Goal: Task Accomplishment & Management: Complete application form

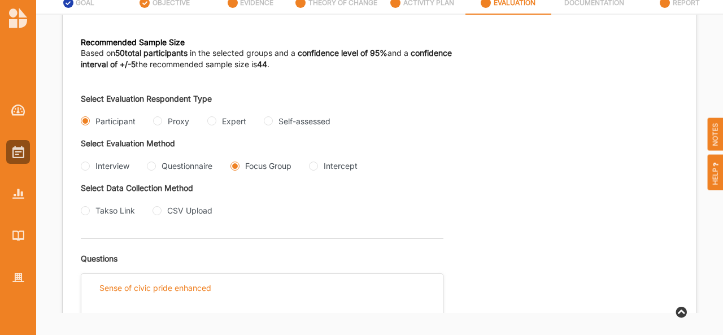
scroll to position [182, 0]
click at [158, 120] on input "Proxy" at bounding box center [157, 121] width 9 height 9
radio input "true"
click at [85, 164] on input "Interview" at bounding box center [85, 166] width 9 height 9
radio input "true"
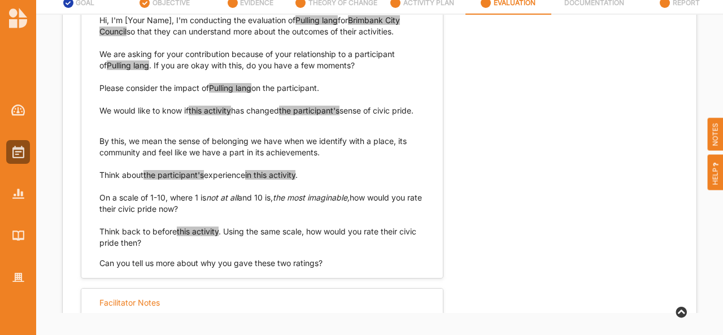
scroll to position [508, 0]
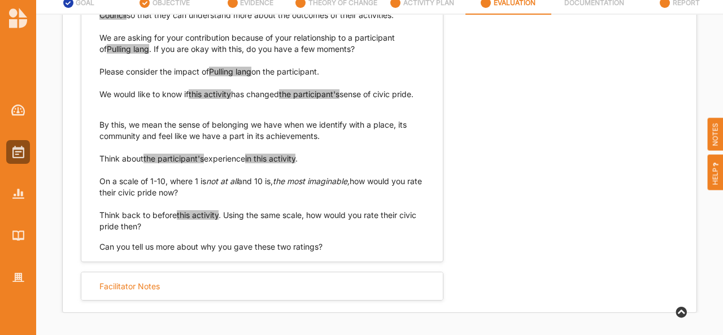
click at [125, 92] on p "We would like to know if this activity has changed the participant's sense of c…" at bounding box center [261, 94] width 325 height 11
drag, startPoint x: 123, startPoint y: 92, endPoint x: 99, endPoint y: 86, distance: 24.5
click at [99, 89] on p "We would like to know if this activity has changed the participant's sense of c…" at bounding box center [261, 94] width 325 height 11
copy p "We would like to know if this activity has changed the participant's sense of c…"
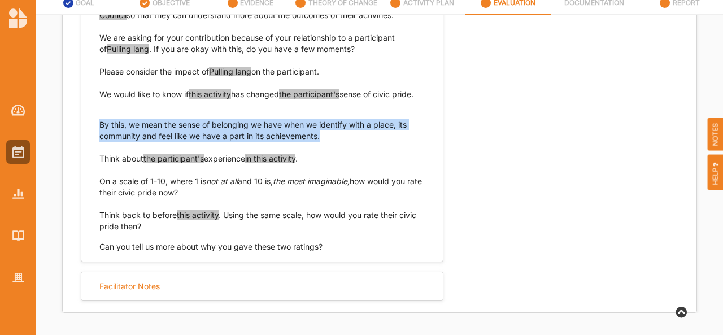
drag, startPoint x: 320, startPoint y: 136, endPoint x: 95, endPoint y: 125, distance: 225.2
click at [95, 125] on div "Hi, I'm [Your Name], I'm conducting the evaluation of Pulling lang for Brimbank…" at bounding box center [262, 120] width 362 height 266
copy p "By this, we mean the sense of belonging we have when we identify with a place, …"
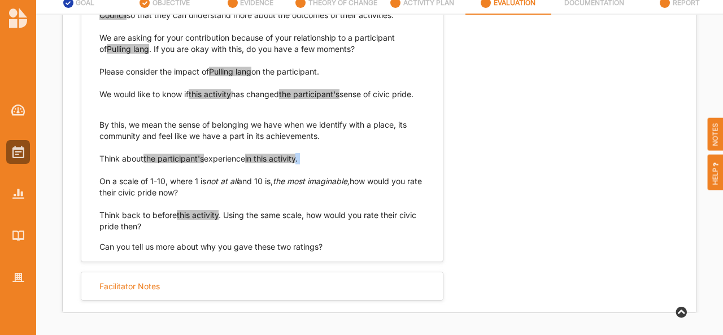
drag, startPoint x: 314, startPoint y: 162, endPoint x: 91, endPoint y: 159, distance: 222.6
click at [101, 165] on p "Think about the participant's experience in this activity . On a scale of 1-10,…" at bounding box center [261, 175] width 325 height 45
drag, startPoint x: 99, startPoint y: 159, endPoint x: 309, endPoint y: 162, distance: 210.2
click at [309, 162] on p "Think about the participant's experience in this activity . On a scale of 1-10,…" at bounding box center [261, 175] width 325 height 45
copy p "Think about the participant's experience in this activity ."
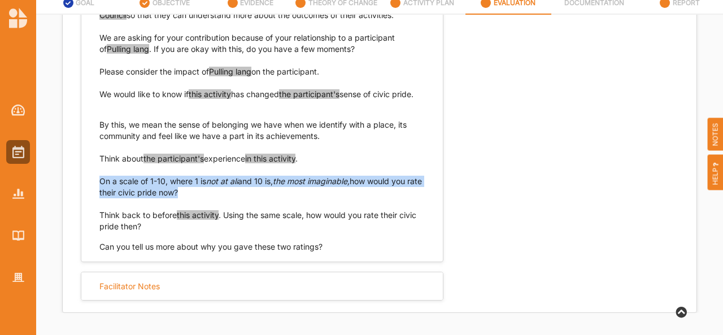
drag, startPoint x: 196, startPoint y: 189, endPoint x: 92, endPoint y: 183, distance: 104.8
click at [97, 185] on div "Hi, I'm [Your Name], I'm conducting the evaluation of Pulling lang for Brimbank…" at bounding box center [262, 120] width 362 height 266
copy p "On a scale of 1-10, where 1 is not at all and 10 is, the most imaginable, how w…"
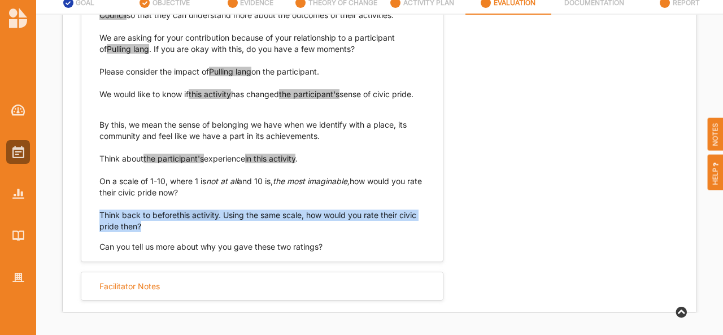
drag, startPoint x: 145, startPoint y: 225, endPoint x: 73, endPoint y: 216, distance: 72.9
click at [94, 220] on div "Hi, I'm [Your Name], I'm conducting the evaluation of Pulling lang for Brimbank…" at bounding box center [262, 120] width 362 height 266
copy p "Think back to before this activity . Using the same scale, how would you rate t…"
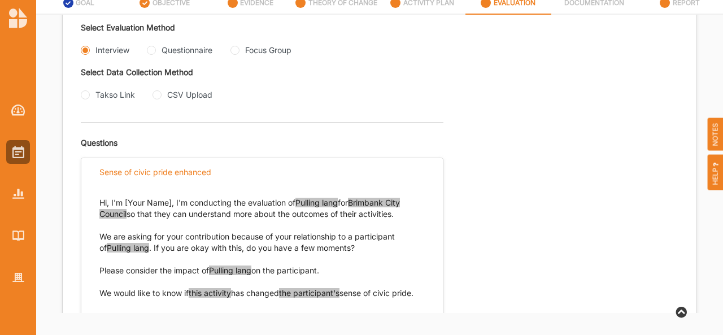
scroll to position [298, 0]
click at [151, 49] on input "Questionnaire" at bounding box center [151, 50] width 9 height 9
radio input "true"
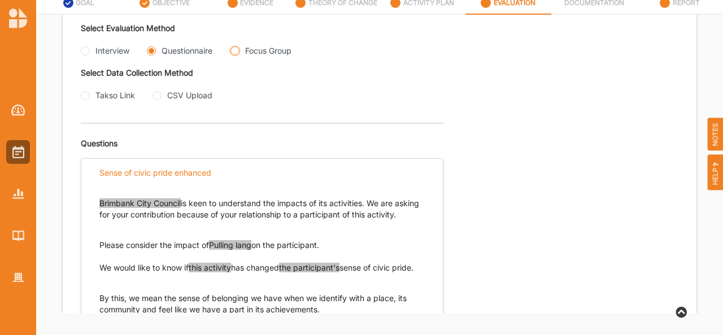
click at [235, 51] on Group "Focus Group" at bounding box center [235, 50] width 9 height 9
radio Group "true"
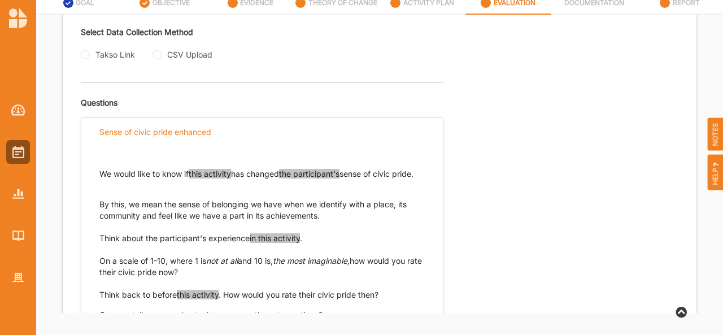
scroll to position [311, 0]
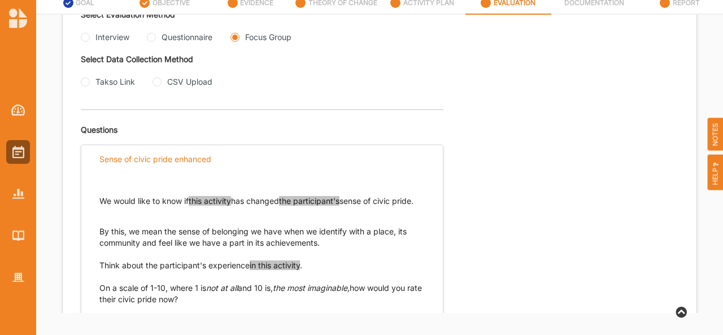
click at [157, 34] on div "Questionnaire" at bounding box center [180, 37] width 66 height 12
click at [155, 37] on input "Questionnaire" at bounding box center [151, 37] width 9 height 9
radio input "true"
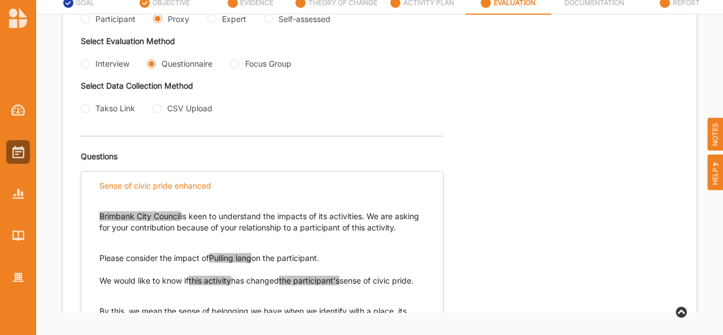
scroll to position [284, 0]
click at [83, 67] on input "Interview" at bounding box center [85, 64] width 9 height 9
radio input "true"
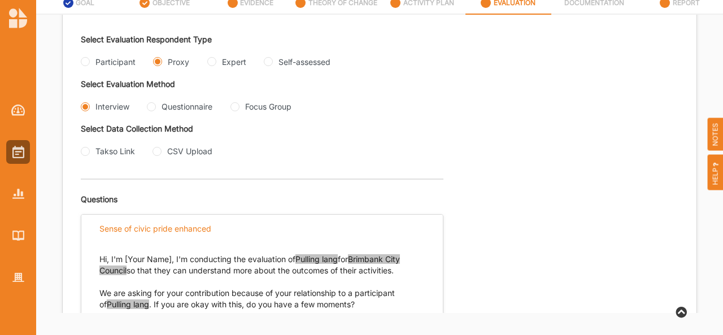
scroll to position [233, 0]
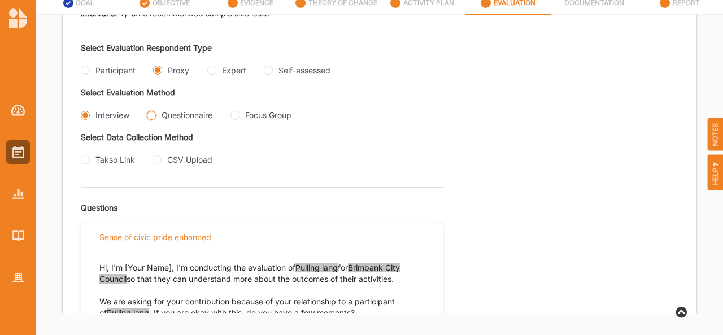
click at [151, 114] on input "Questionnaire" at bounding box center [151, 115] width 9 height 9
radio input "true"
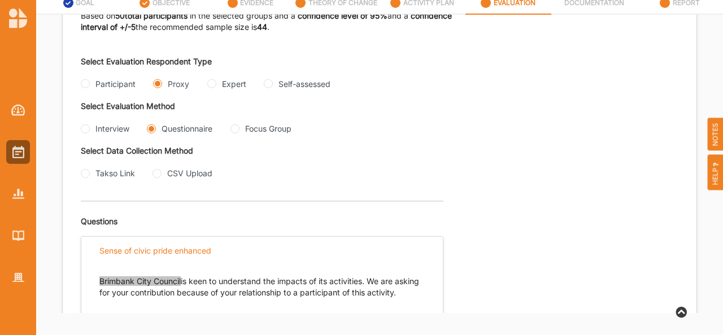
scroll to position [217, 0]
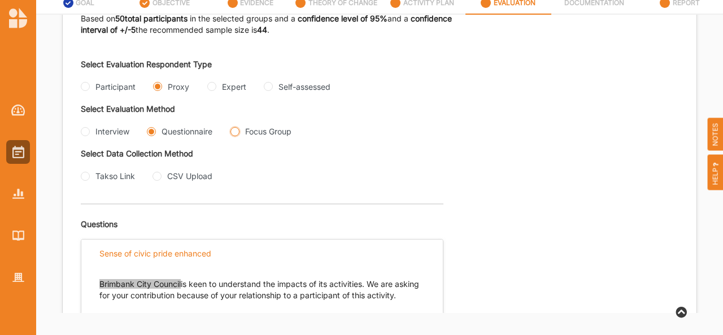
click at [234, 131] on Group "Focus Group" at bounding box center [235, 131] width 9 height 9
radio Group "true"
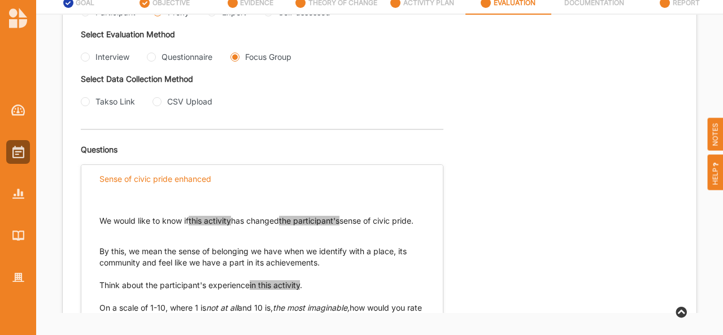
scroll to position [291, 0]
click at [151, 56] on input "Questionnaire" at bounding box center [151, 57] width 9 height 9
radio input "true"
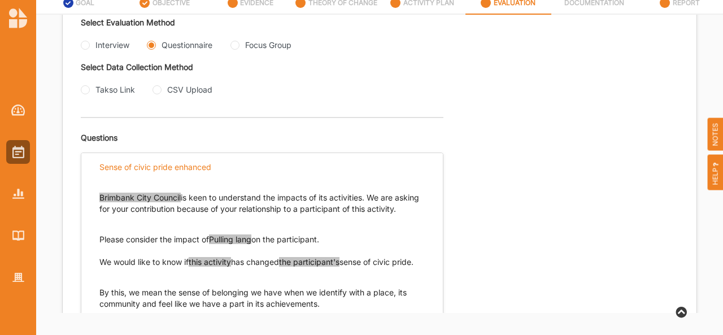
scroll to position [255, 0]
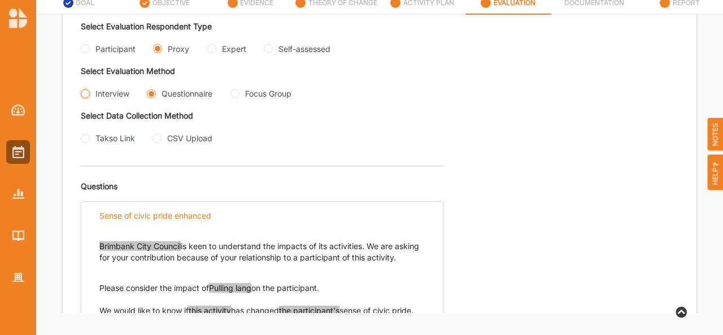
click at [85, 91] on input "Interview" at bounding box center [85, 93] width 9 height 9
radio input "true"
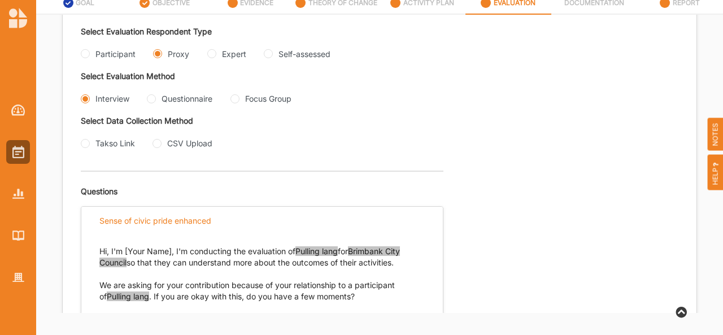
scroll to position [242, 0]
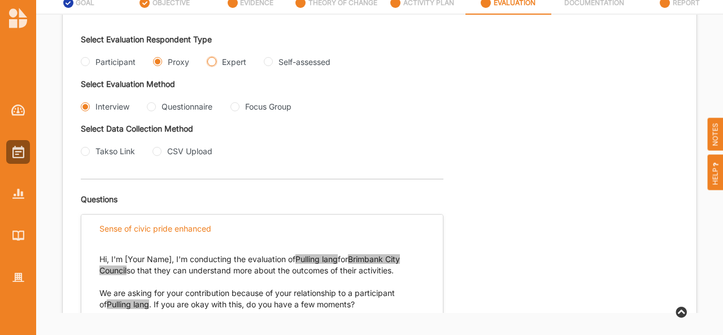
click at [212, 59] on input "Expert" at bounding box center [211, 61] width 9 height 9
radio input "true"
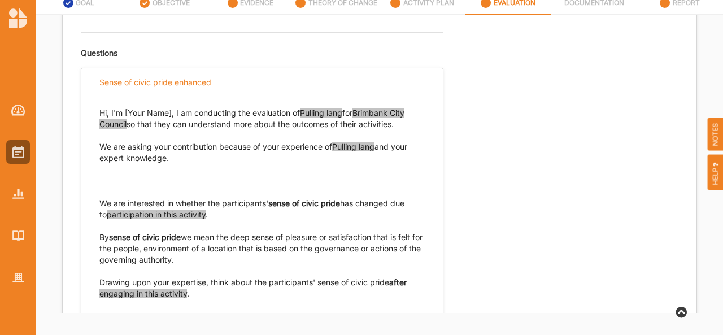
scroll to position [390, 0]
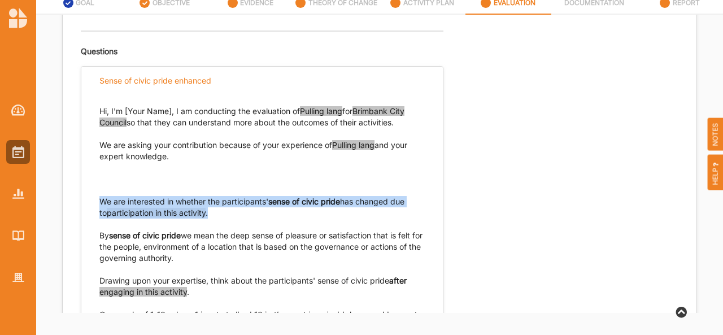
drag, startPoint x: 203, startPoint y: 210, endPoint x: 96, endPoint y: 202, distance: 107.6
click at [99, 204] on div "We are interested in whether the participants' sense of civic pride has changed…" at bounding box center [261, 207] width 325 height 23
copy div "We are interested in whether the participants' sense of civic pride has changed…"
drag, startPoint x: 199, startPoint y: 257, endPoint x: 86, endPoint y: 229, distance: 116.9
click at [95, 236] on div "Hi, I'm [Your Name], I am conducting the evaluation of Pulling lang for Brimban…" at bounding box center [262, 240] width 362 height 292
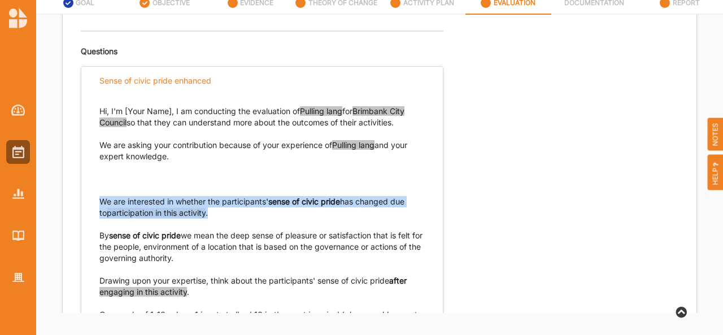
copy div "By sense of civic pride we mean the deep sense of pleasure or satisfaction that…"
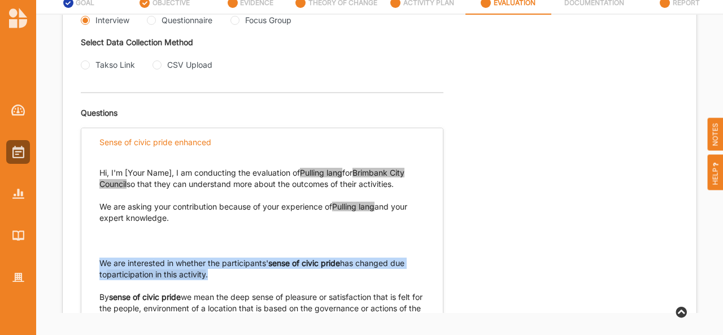
scroll to position [327, 0]
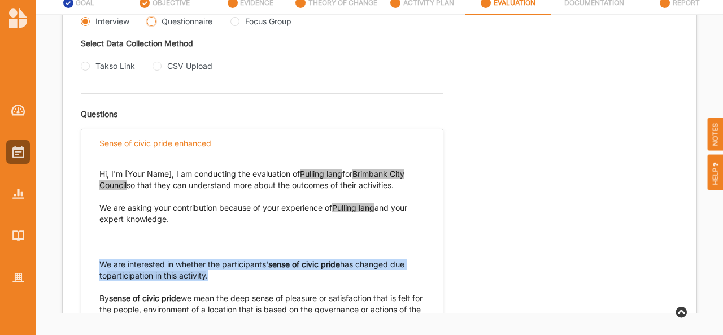
click at [152, 21] on input "Questionnaire" at bounding box center [151, 21] width 9 height 9
radio input "true"
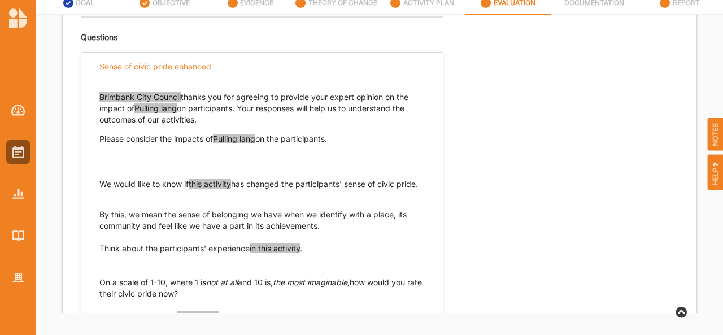
scroll to position [403, 0]
click at [164, 50] on div "Questions" at bounding box center [262, 35] width 363 height 36
drag, startPoint x: 100, startPoint y: 183, endPoint x: 123, endPoint y: 197, distance: 27.1
click at [123, 190] on p "We would like to know if this activity has changed the participants' sense of c…" at bounding box center [261, 184] width 325 height 11
copy p "We would like to know if this activity has changed the participants' sense of c…"
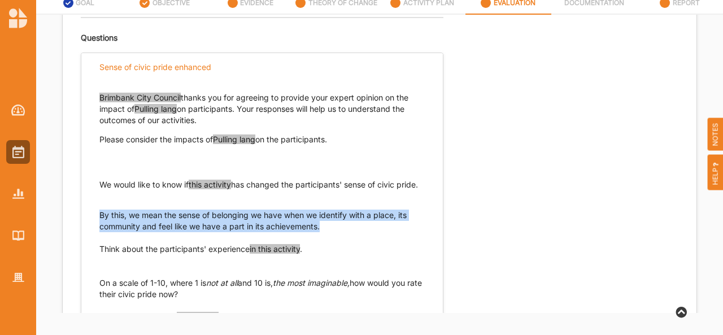
drag, startPoint x: 322, startPoint y: 236, endPoint x: 96, endPoint y: 229, distance: 225.6
click at [96, 229] on div "Brimbank City Council thanks you for agreeing to provide your expert opinion on…" at bounding box center [262, 212] width 362 height 262
copy p "By this, we mean the sense of belonging we have when we identify with a place, …"
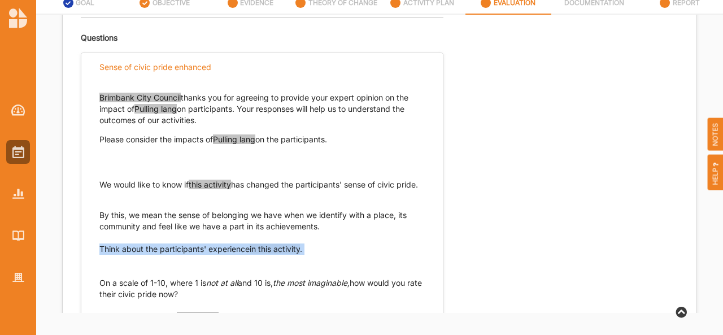
drag, startPoint x: 100, startPoint y: 260, endPoint x: 206, endPoint y: 273, distance: 106.4
click at [206, 273] on p "Think about the participants' experience in this activity . On a scale of 1-10,…" at bounding box center [261, 272] width 325 height 57
copy p "Think about the participants' experience in this activity ."
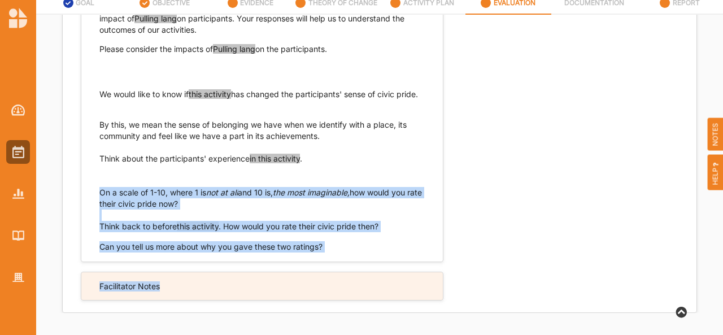
scroll to position [505, 0]
drag, startPoint x: 99, startPoint y: 294, endPoint x: 191, endPoint y: 284, distance: 92.1
click at [191, 284] on div "Questions Sense of civic pride enhanced Brimbank City Council thanks you for ag…" at bounding box center [262, 119] width 363 height 384
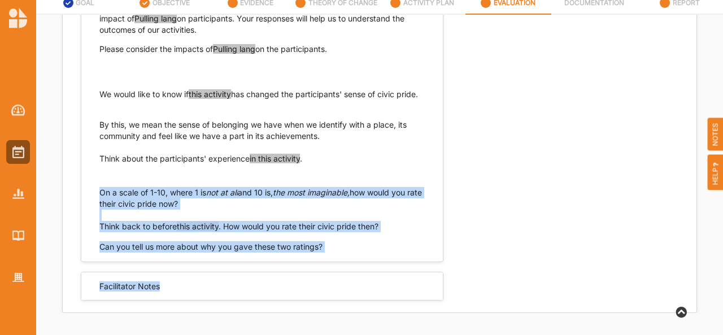
click at [203, 206] on p "Think about the participants' experience in this activity . On a scale of 1-10,…" at bounding box center [261, 181] width 325 height 57
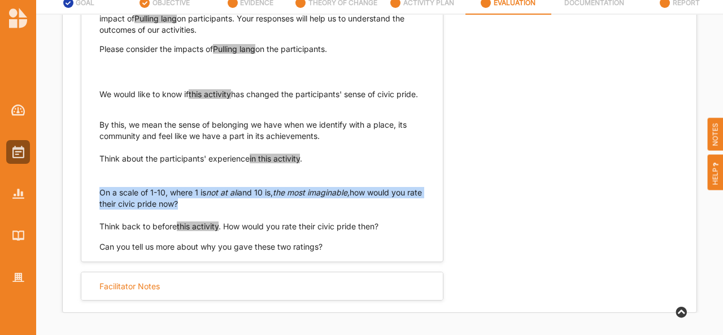
drag, startPoint x: 197, startPoint y: 203, endPoint x: 94, endPoint y: 194, distance: 103.8
click at [94, 194] on div "Brimbank City Council thanks you for agreeing to provide your expert opinion on…" at bounding box center [262, 121] width 362 height 262
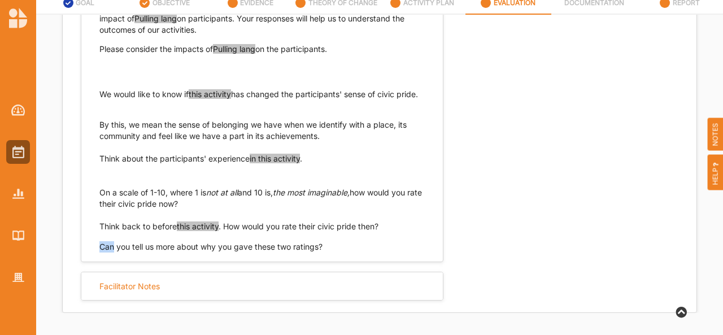
drag, startPoint x: 383, startPoint y: 228, endPoint x: 106, endPoint y: 230, distance: 276.3
click at [106, 230] on p "Think back to before this activity . How would you rate their civic pride then?" at bounding box center [261, 226] width 325 height 11
click at [101, 225] on p "Think back to before this activity . How would you rate their civic pride then?" at bounding box center [261, 226] width 325 height 11
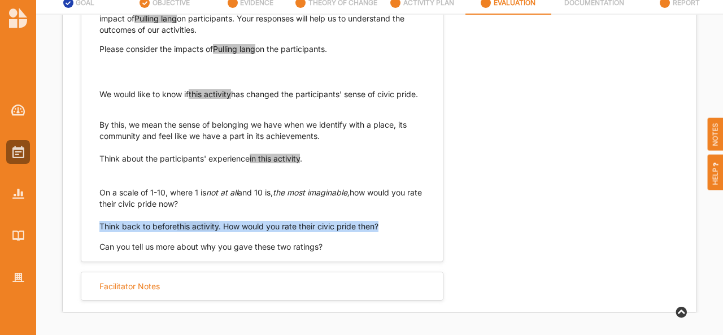
drag, startPoint x: 99, startPoint y: 225, endPoint x: 384, endPoint y: 227, distance: 285.4
click at [384, 227] on p "Think back to before this activity . How would you rate their civic pride then?" at bounding box center [261, 226] width 325 height 11
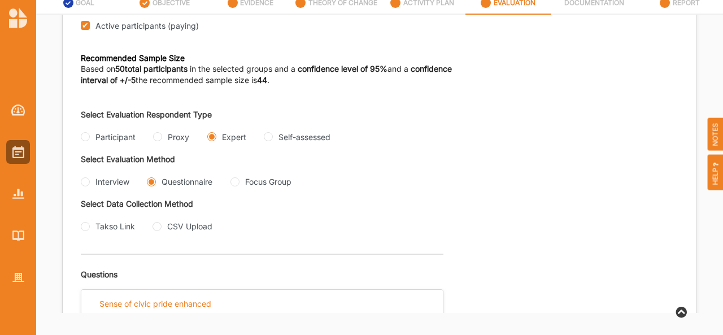
scroll to position [0, 0]
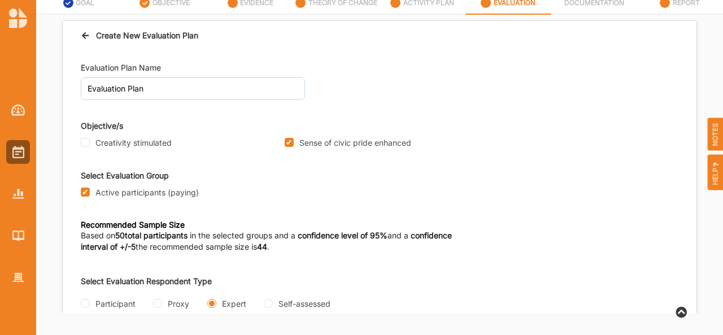
click at [84, 38] on icon at bounding box center [86, 34] width 10 height 8
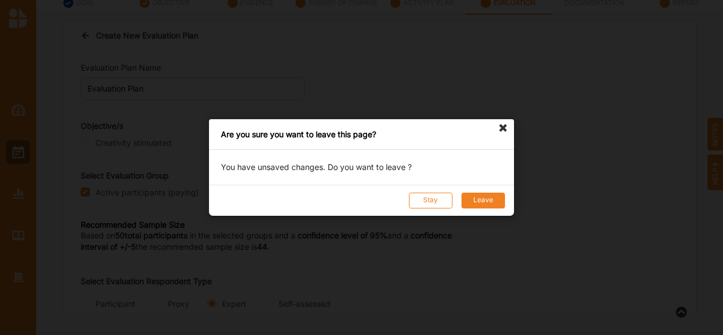
click at [479, 207] on button "Leave" at bounding box center [484, 201] width 44 height 16
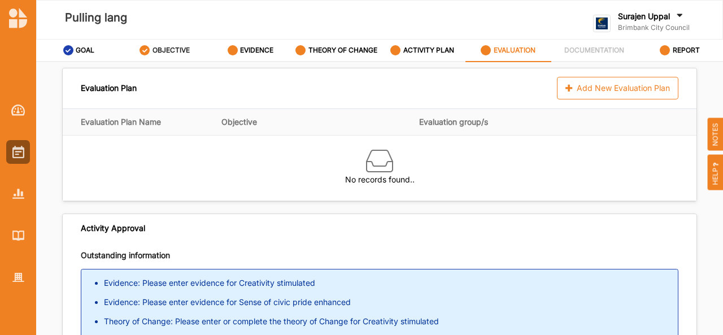
click at [166, 53] on label "OBJECTIVE" at bounding box center [171, 50] width 37 height 9
select select "1"
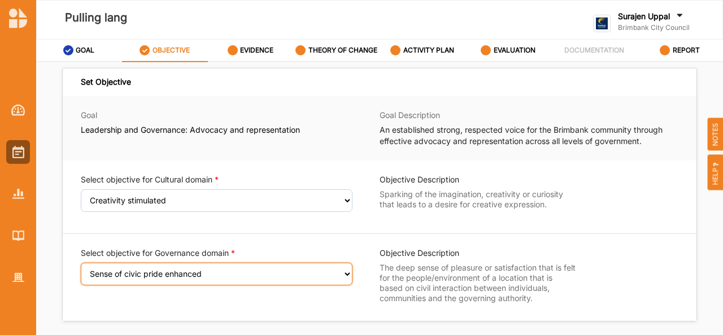
click at [132, 280] on select "Select an Objective Sense of civic pride enhanced Access to beneficial networks…" at bounding box center [217, 274] width 272 height 23
select select "17"
click at [81, 270] on select "Select an Objective Sense of civic pride enhanced Access to beneficial networks…" at bounding box center [217, 274] width 272 height 23
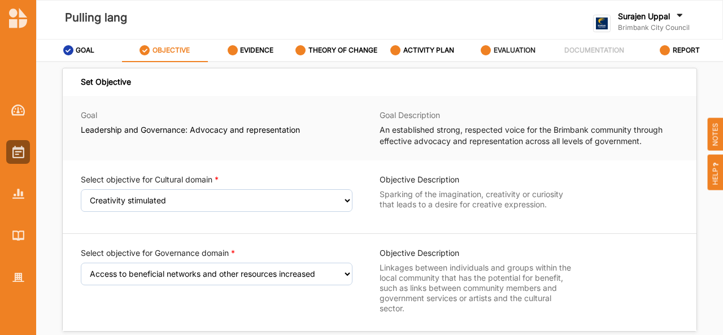
click at [506, 48] on label "EVALUATION" at bounding box center [515, 50] width 42 height 9
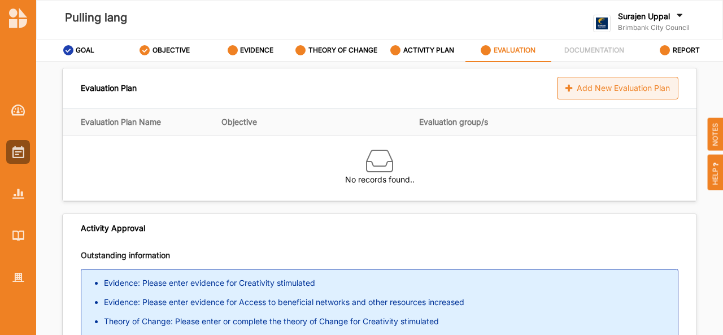
click at [611, 86] on div "Add New Evaluation Plan" at bounding box center [617, 88] width 121 height 23
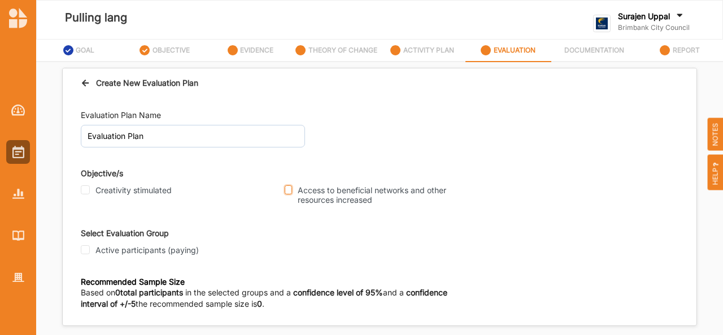
click at [286, 189] on input "Access to beneficial networks and other resources increased" at bounding box center [288, 189] width 7 height 9
checkbox input "true"
click at [81, 251] on input "Active participants (paying)" at bounding box center [85, 249] width 9 height 9
checkbox input "true"
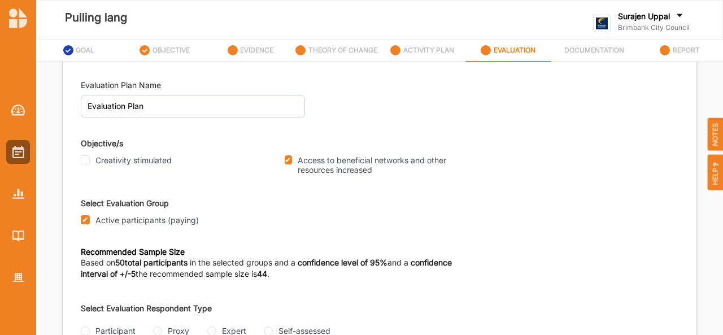
scroll to position [47, 0]
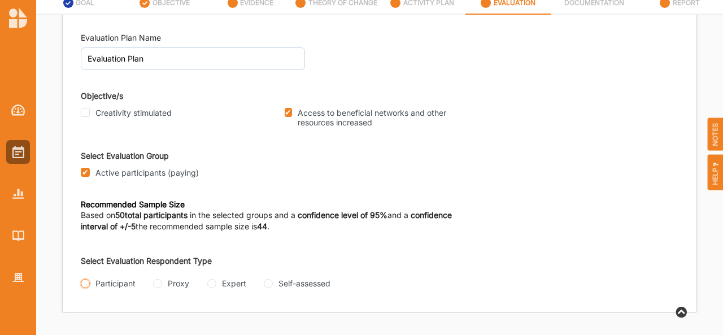
click at [87, 282] on input "Participant" at bounding box center [85, 283] width 9 height 9
radio input "true"
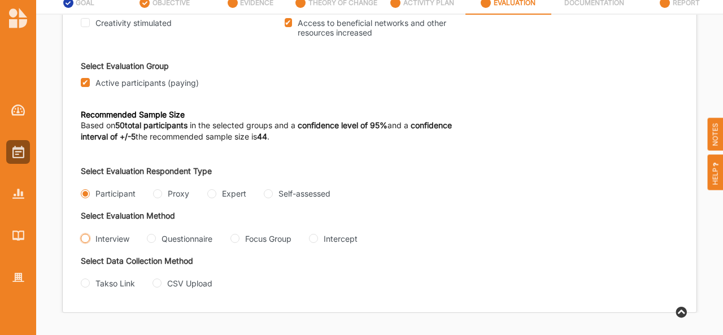
click at [82, 234] on input "Interview" at bounding box center [85, 238] width 9 height 9
radio input "true"
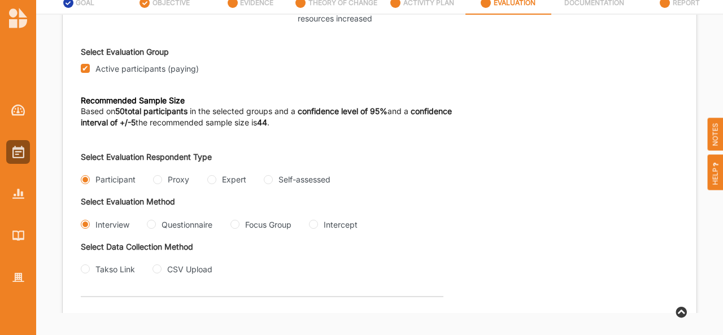
scroll to position [246, 0]
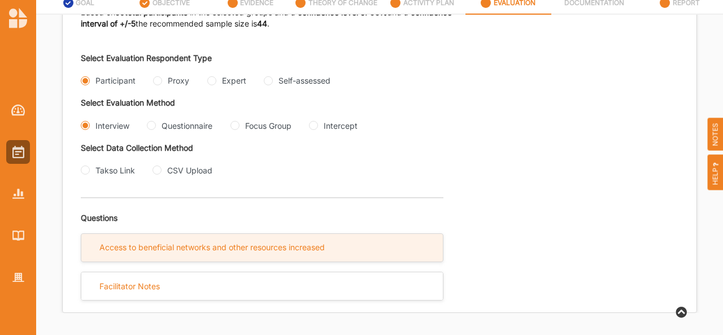
click at [260, 253] on div "Access to beneficial networks and other resources increased" at bounding box center [262, 248] width 362 height 28
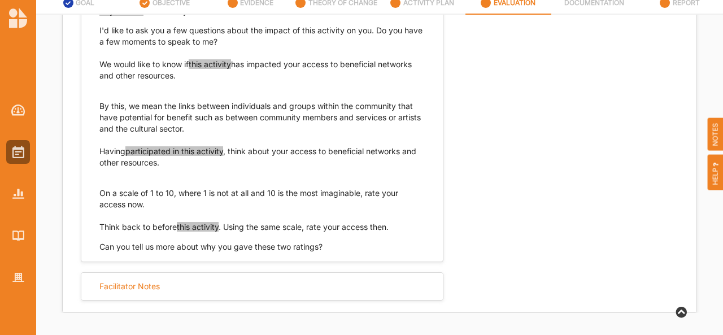
scroll to position [524, 0]
drag, startPoint x: 180, startPoint y: 77, endPoint x: 99, endPoint y: 65, distance: 81.2
click at [99, 65] on p "We would like to know if this activity has impacted your access to beneficial n…" at bounding box center [261, 70] width 325 height 23
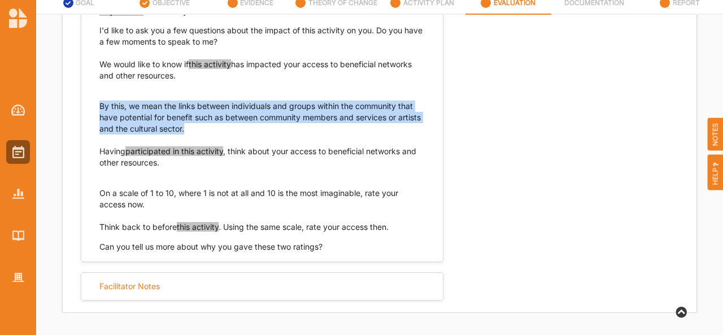
drag, startPoint x: 211, startPoint y: 131, endPoint x: 96, endPoint y: 110, distance: 117.3
click at [96, 110] on div "Hi, I'm [YOUR NAME], and I am conducting the evaluation of Pulling lang for Bri…" at bounding box center [262, 118] width 362 height 270
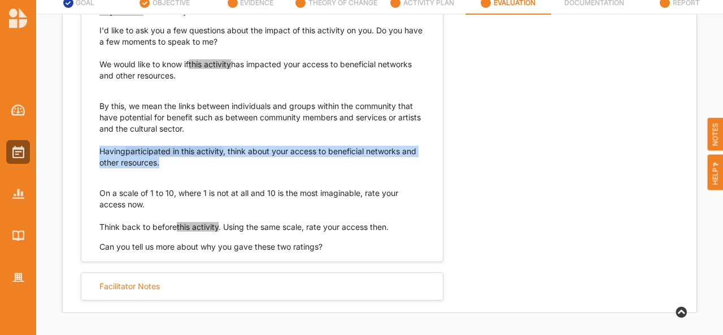
drag, startPoint x: 166, startPoint y: 166, endPoint x: 93, endPoint y: 153, distance: 74.6
click at [93, 153] on div "Hi, I'm [YOUR NAME], and I am conducting the evaluation of Pulling lang for Bri…" at bounding box center [262, 118] width 362 height 270
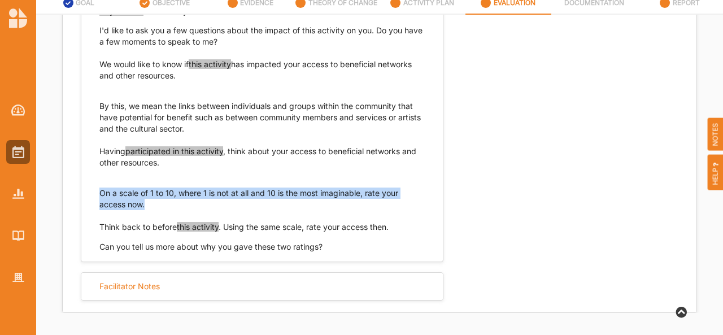
drag, startPoint x: 148, startPoint y: 205, endPoint x: 92, endPoint y: 197, distance: 56.4
click at [92, 197] on div "Hi, I'm [YOUR NAME], and I am conducting the evaluation of Pulling lang for Bri…" at bounding box center [262, 118] width 362 height 270
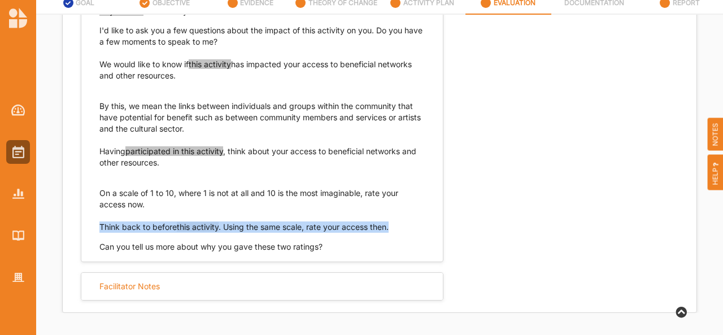
drag, startPoint x: 392, startPoint y: 228, endPoint x: 98, endPoint y: 230, distance: 293.8
click at [98, 230] on div "Hi, I'm [YOUR NAME], and I am conducting the evaluation of Pulling lang for Bri…" at bounding box center [262, 118] width 362 height 270
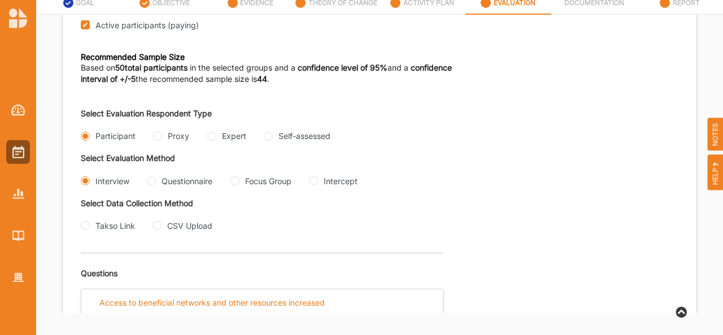
scroll to position [171, 0]
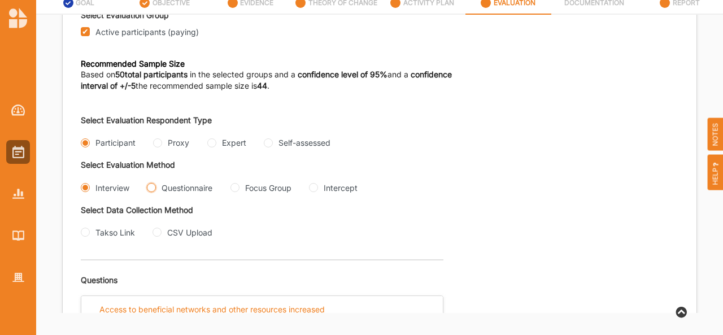
click at [153, 184] on input "Questionnaire" at bounding box center [151, 187] width 9 height 9
radio input "true"
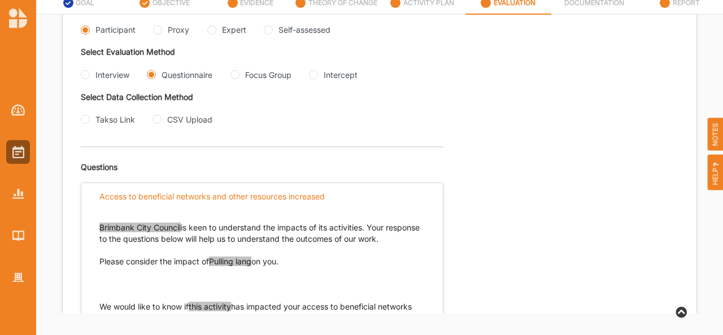
scroll to position [283, 0]
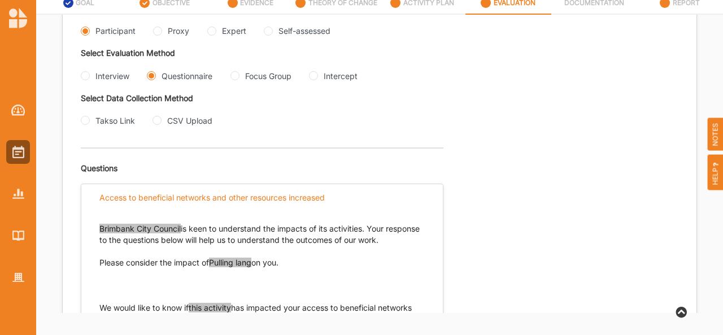
click at [232, 77] on div "Focus Group" at bounding box center [261, 76] width 61 height 12
click at [238, 77] on Group "Focus Group" at bounding box center [235, 75] width 9 height 9
radio Group "true"
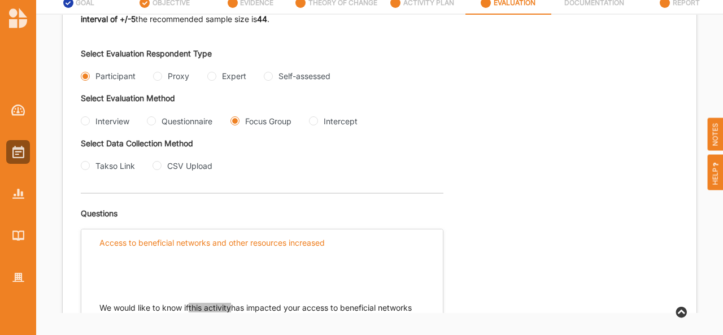
scroll to position [228, 0]
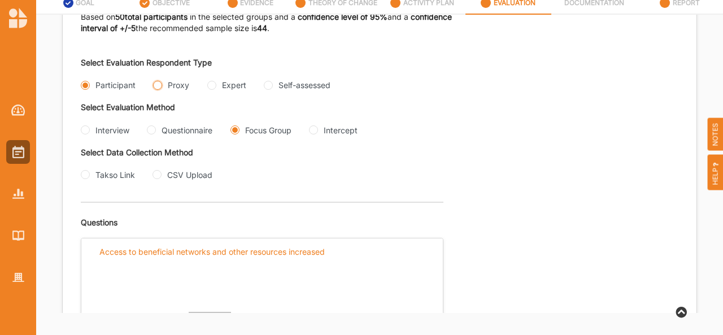
click at [157, 86] on input "Proxy" at bounding box center [157, 85] width 9 height 9
radio input "true"
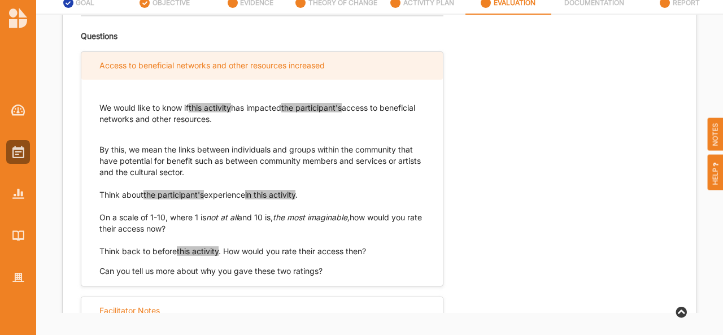
scroll to position [416, 0]
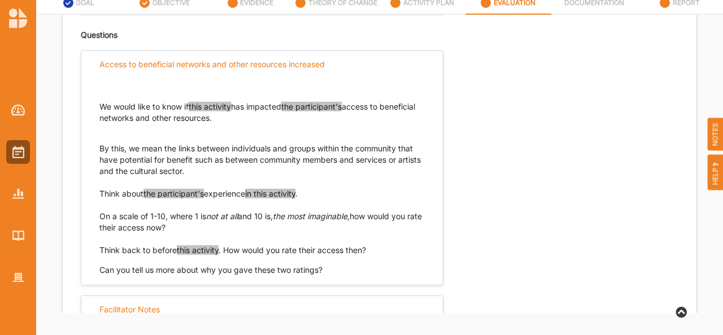
drag, startPoint x: 253, startPoint y: 117, endPoint x: 95, endPoint y: 108, distance: 158.5
click at [95, 108] on div "We would like to know if this activity has impacted the participant's access to…" at bounding box center [262, 178] width 362 height 198
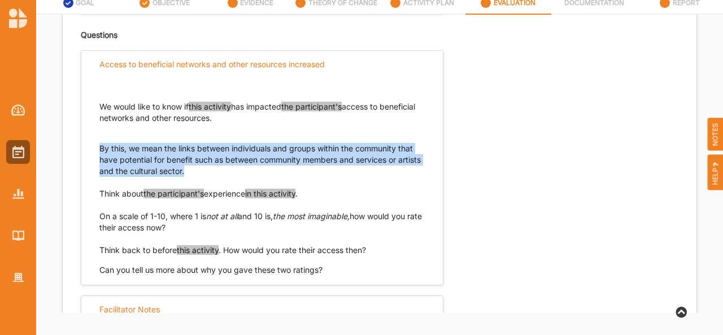
drag, startPoint x: 211, startPoint y: 173, endPoint x: 97, endPoint y: 150, distance: 116.6
click at [97, 150] on div "We would like to know if this activity has impacted the participant's access to…" at bounding box center [262, 178] width 362 height 198
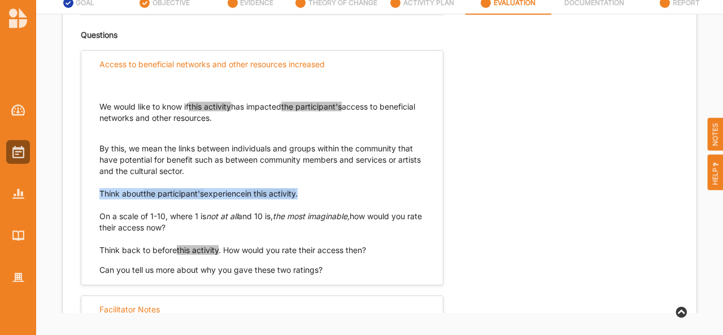
drag, startPoint x: 313, startPoint y: 193, endPoint x: 99, endPoint y: 195, distance: 213.6
click at [99, 195] on p "Think about the participant's experience in this activity . On a scale of 1-10,…" at bounding box center [261, 210] width 325 height 45
drag, startPoint x: 182, startPoint y: 228, endPoint x: 97, endPoint y: 217, distance: 85.4
click at [97, 217] on div "We would like to know if this activity has impacted the participant's access to…" at bounding box center [262, 178] width 362 height 198
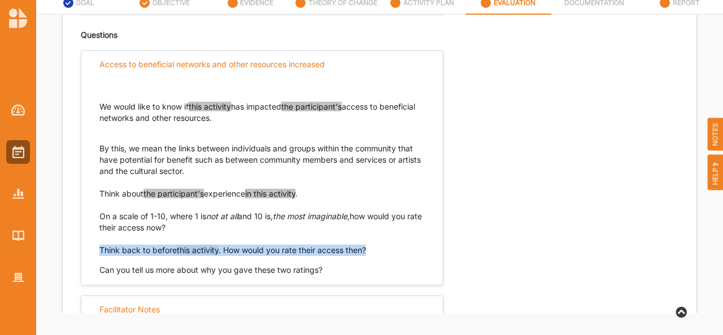
drag, startPoint x: 371, startPoint y: 248, endPoint x: 86, endPoint y: 247, distance: 284.2
click at [86, 247] on div "We would like to know if this activity has impacted the participant's access to…" at bounding box center [262, 178] width 362 height 198
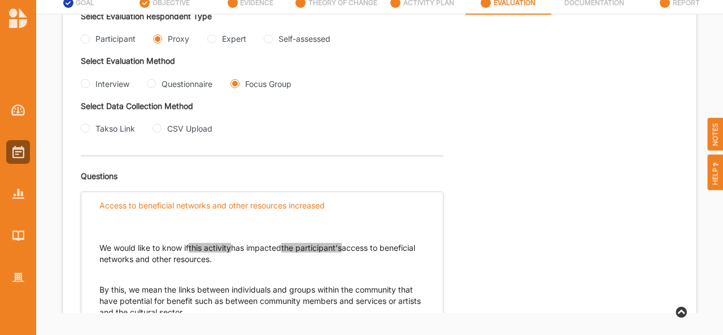
scroll to position [276, 0]
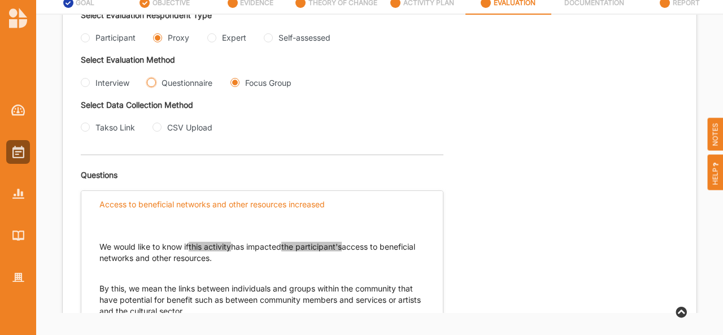
click at [150, 82] on input "Questionnaire" at bounding box center [151, 82] width 9 height 9
radio input "true"
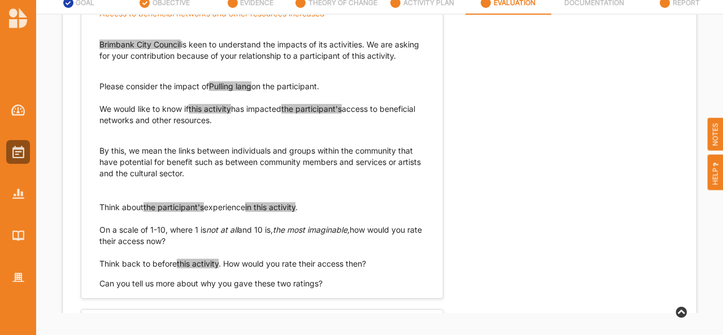
scroll to position [281, 0]
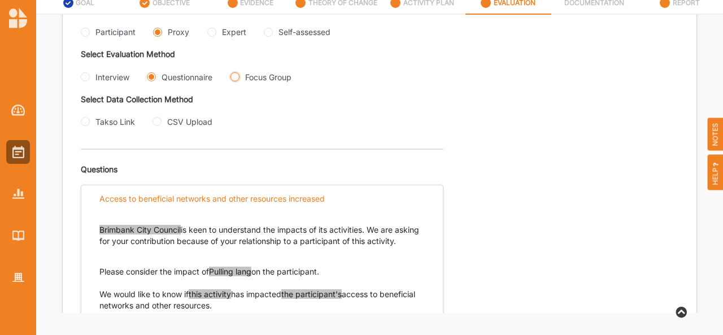
click at [239, 76] on Group "Focus Group" at bounding box center [235, 76] width 9 height 9
radio Group "true"
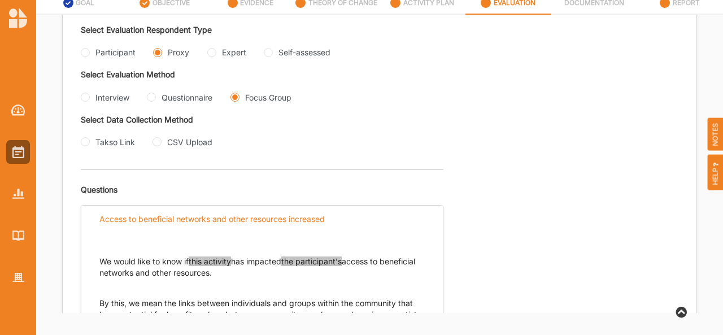
scroll to position [261, 0]
click at [85, 99] on input "Interview" at bounding box center [85, 97] width 9 height 9
radio input "true"
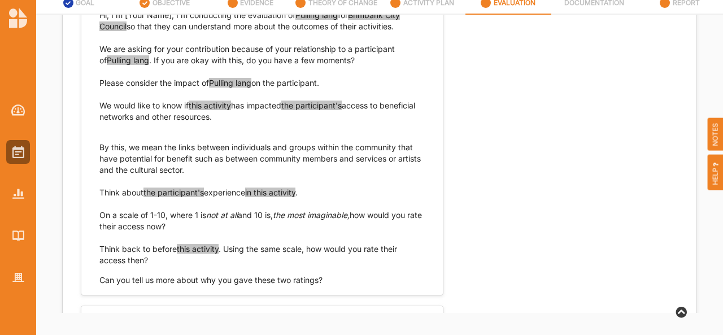
scroll to position [496, 0]
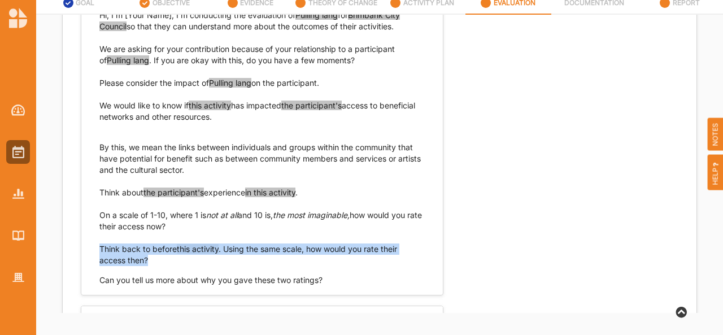
drag, startPoint x: 149, startPoint y: 259, endPoint x: 98, endPoint y: 253, distance: 51.9
click at [98, 253] on div "Hi, I'm [Your Name], I'm conducting the evaluation of Pulling lang for Brimbank…" at bounding box center [262, 142] width 362 height 288
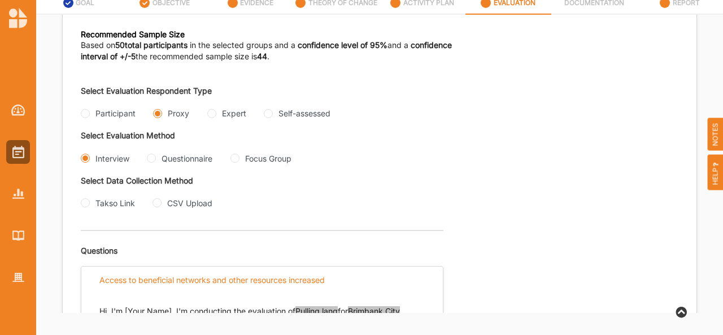
scroll to position [199, 0]
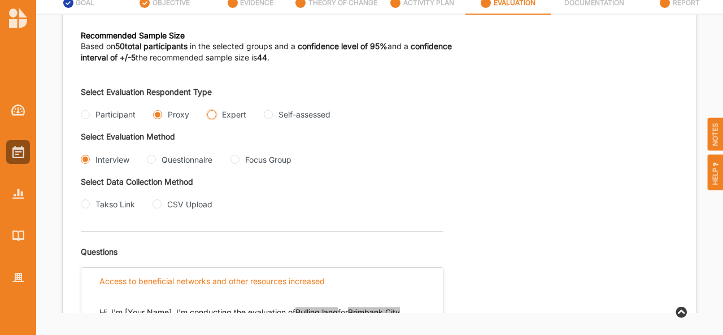
click at [212, 115] on input "Expert" at bounding box center [211, 114] width 9 height 9
radio input "true"
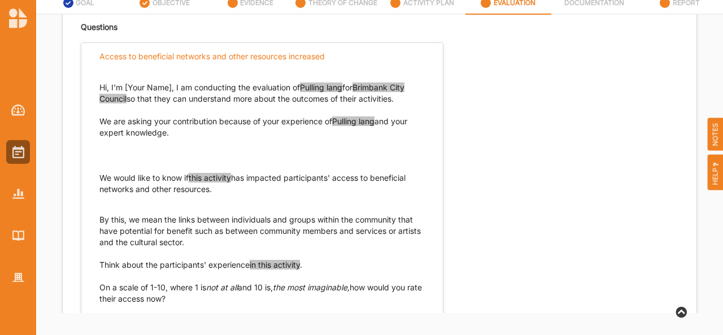
scroll to position [463, 0]
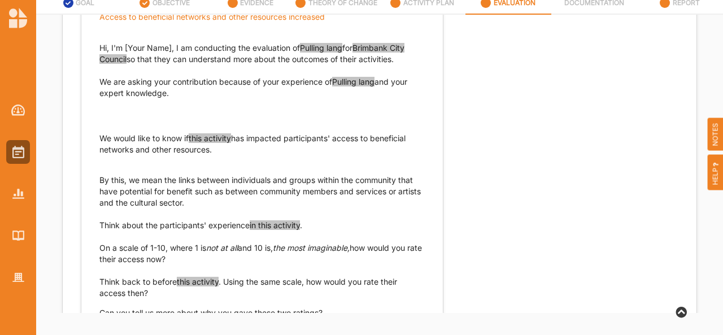
drag, startPoint x: 216, startPoint y: 149, endPoint x: 97, endPoint y: 140, distance: 119.0
click at [97, 140] on div "Hi, I'm [Your Name], I am conducting the evaluation of Pulling lang for Brimban…" at bounding box center [262, 175] width 362 height 288
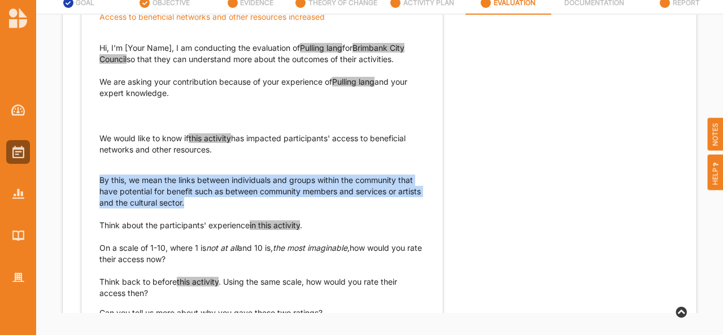
drag, startPoint x: 214, startPoint y: 205, endPoint x: 97, endPoint y: 179, distance: 119.8
click at [97, 179] on div "Hi, I'm [Your Name], I am conducting the evaluation of Pulling lang for Brimban…" at bounding box center [262, 175] width 362 height 288
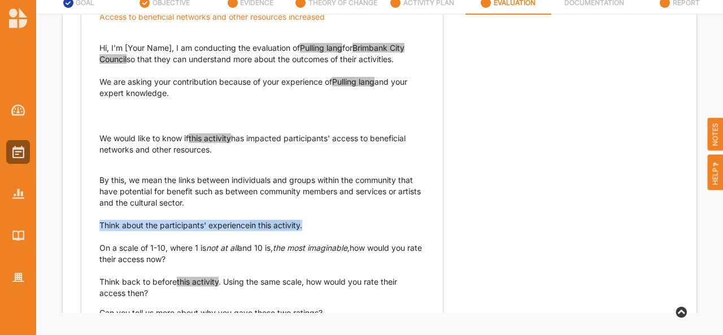
drag, startPoint x: 313, startPoint y: 224, endPoint x: 98, endPoint y: 225, distance: 214.7
click at [98, 225] on div "Hi, I'm [Your Name], I am conducting the evaluation of Pulling lang for Brimban…" at bounding box center [262, 175] width 362 height 288
drag, startPoint x: 183, startPoint y: 258, endPoint x: 97, endPoint y: 249, distance: 86.4
click at [97, 249] on div "Hi, I'm [Your Name], I am conducting the evaluation of Pulling lang for Brimban…" at bounding box center [262, 175] width 362 height 288
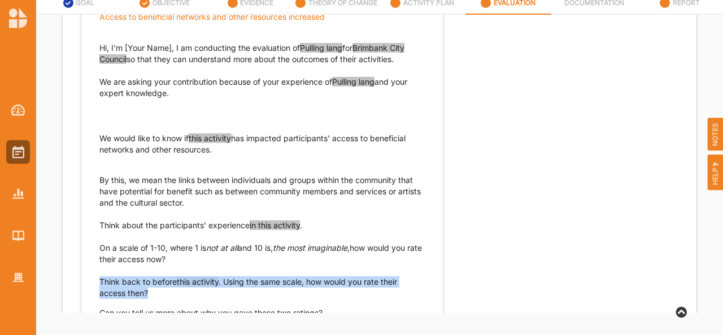
drag, startPoint x: 147, startPoint y: 292, endPoint x: 99, endPoint y: 281, distance: 49.1
click at [99, 281] on p "Think back to before this activity . Using the same scale, how would you rate t…" at bounding box center [261, 287] width 325 height 23
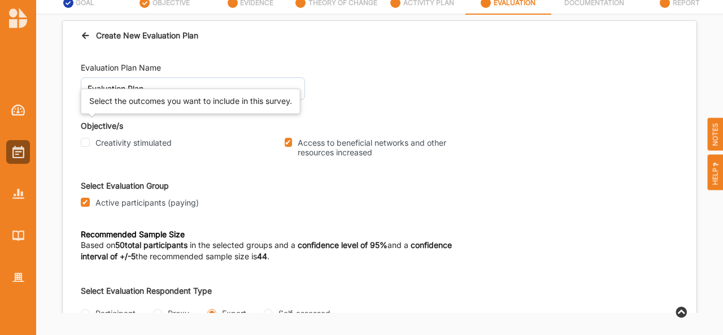
scroll to position [0, 0]
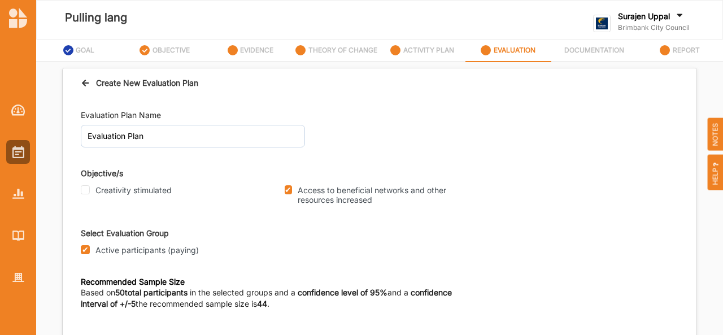
click at [84, 78] on icon at bounding box center [86, 81] width 10 height 8
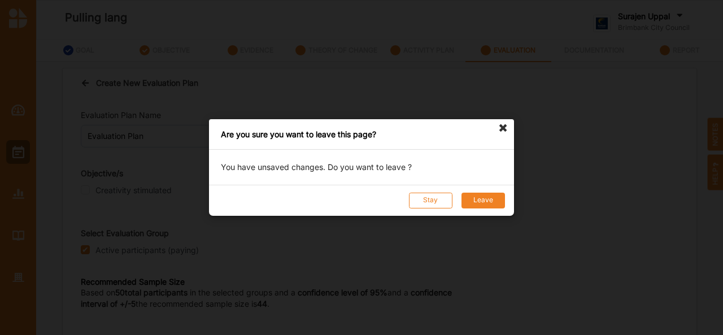
click at [490, 198] on button "Leave" at bounding box center [484, 201] width 44 height 16
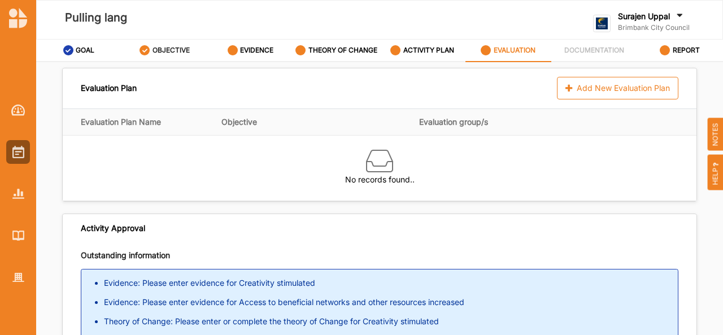
click at [167, 44] on div "OBJECTIVE" at bounding box center [165, 50] width 50 height 20
select select "1"
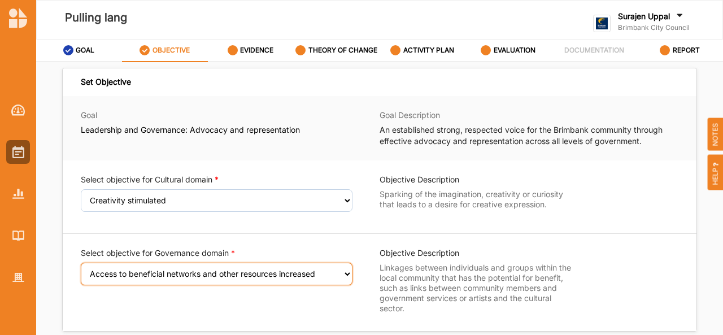
click at [160, 275] on select "Select an Objective Sense of civic pride enhanced Access to beneficial networks…" at bounding box center [217, 274] width 272 height 23
select select "19"
click at [81, 270] on select "Select an Objective Sense of civic pride enhanced Access to beneficial networks…" at bounding box center [217, 274] width 272 height 23
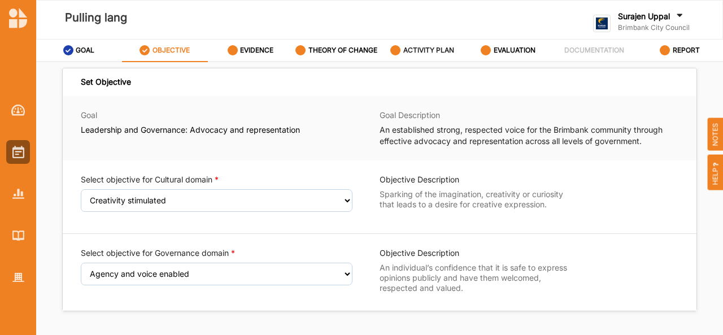
click at [428, 42] on div "ACTIVITY PLAN" at bounding box center [422, 50] width 64 height 20
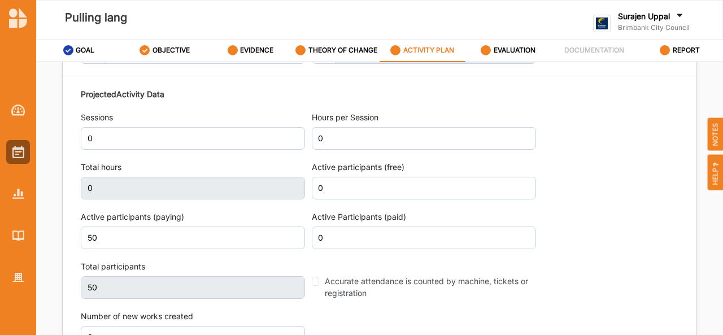
scroll to position [1413, 0]
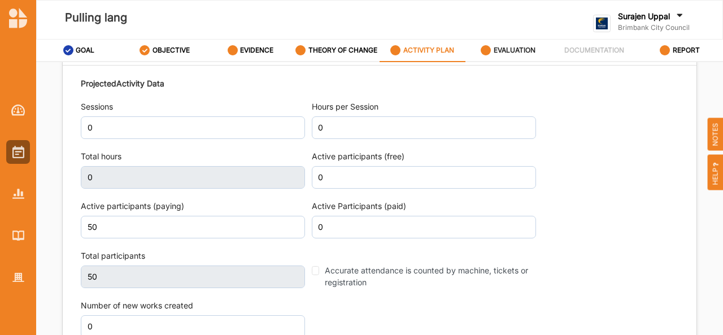
click at [504, 44] on div "EVALUATION" at bounding box center [508, 50] width 55 height 20
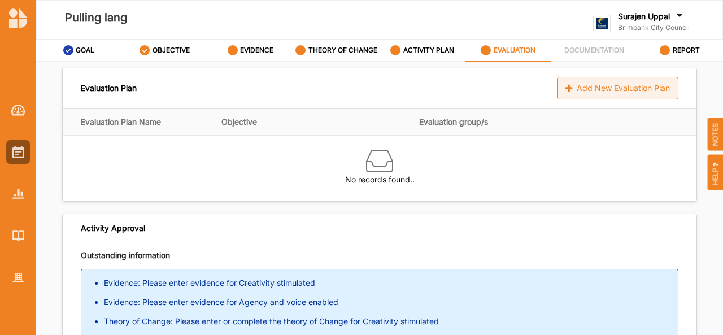
click at [567, 88] on icon at bounding box center [571, 88] width 10 height 8
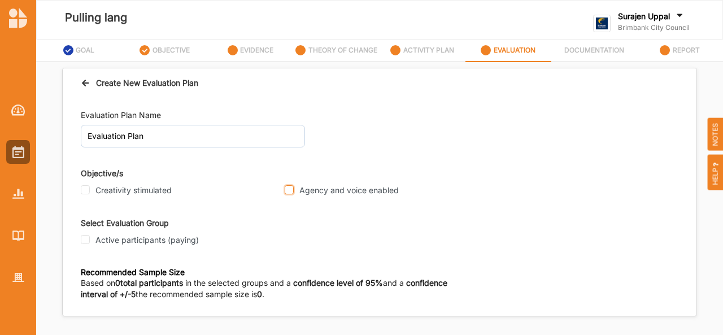
click at [288, 190] on input "Agency and voice enabled" at bounding box center [289, 189] width 9 height 9
checkbox input "true"
click at [85, 240] on input "Active participants (paying)" at bounding box center [85, 239] width 9 height 9
checkbox input "true"
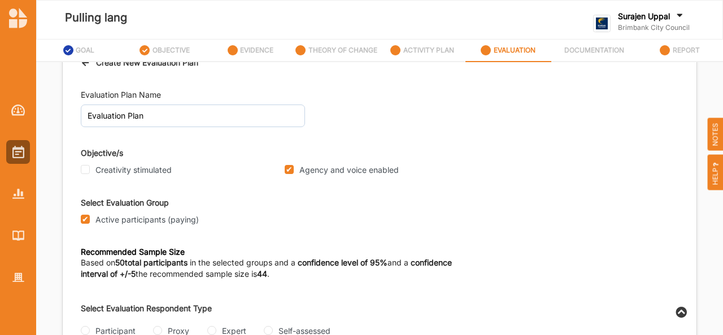
scroll to position [47, 0]
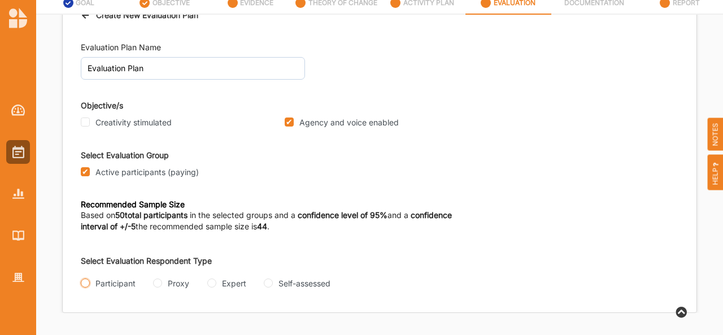
click at [84, 283] on input "Participant" at bounding box center [85, 283] width 9 height 9
radio input "true"
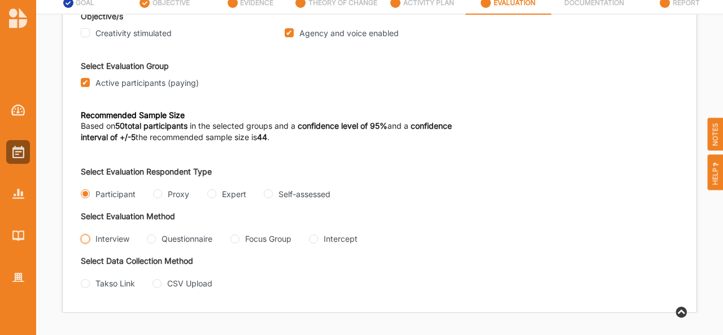
click at [86, 234] on input "Interview" at bounding box center [85, 238] width 9 height 9
radio input "true"
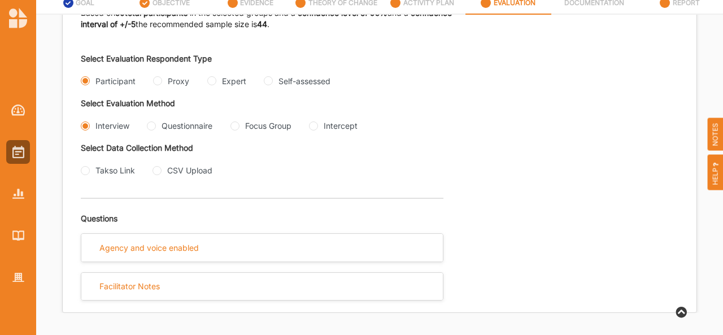
scroll to position [236, 0]
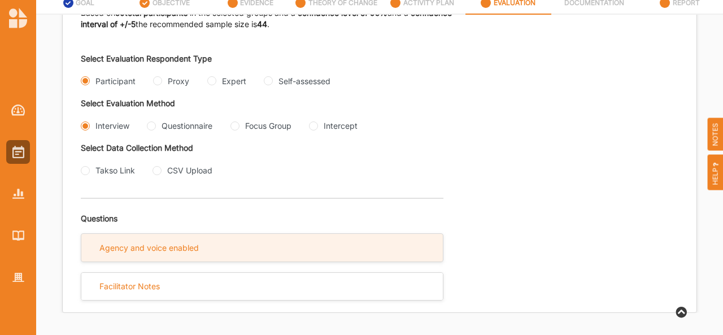
click at [203, 253] on div "Agency and voice enabled" at bounding box center [262, 248] width 362 height 28
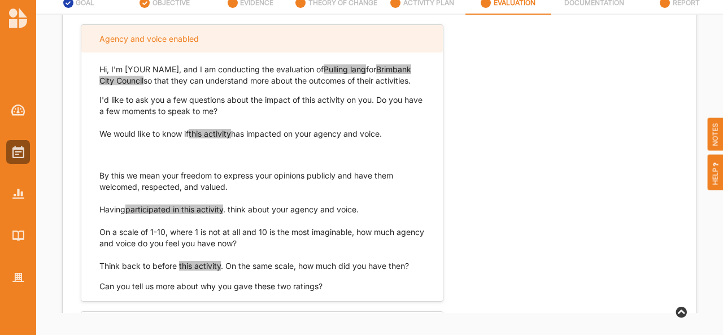
scroll to position [484, 0]
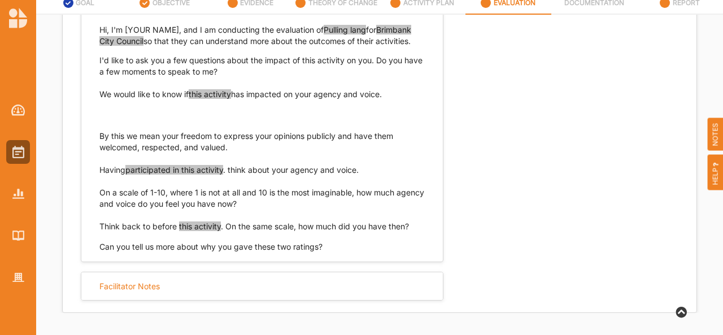
drag, startPoint x: 394, startPoint y: 95, endPoint x: 99, endPoint y: 97, distance: 295.0
click at [99, 97] on p "We would like to know if this activity has impacted on your agency and voice." at bounding box center [261, 94] width 325 height 11
drag, startPoint x: 229, startPoint y: 145, endPoint x: 92, endPoint y: 140, distance: 137.9
click at [92, 140] on div "Hi, I'm [YOUR NAME], and I am conducting the evaluation of Pulling lang for Bri…" at bounding box center [262, 133] width 362 height 240
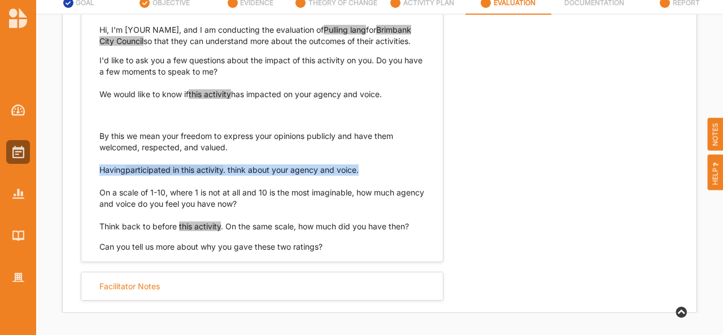
drag, startPoint x: 365, startPoint y: 172, endPoint x: 96, endPoint y: 176, distance: 269.0
click at [96, 176] on div "Hi, I'm [YOUR NAME], and I am conducting the evaluation of Pulling lang for Bri…" at bounding box center [262, 133] width 362 height 240
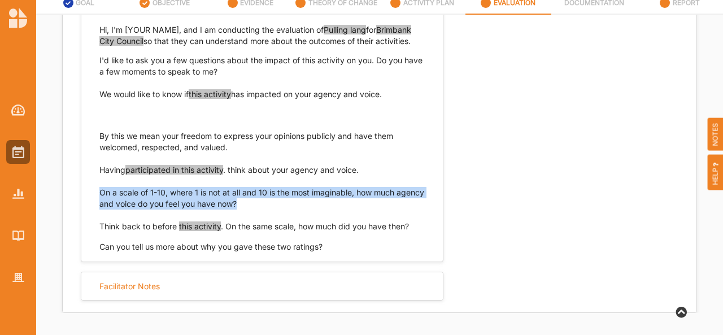
drag, startPoint x: 266, startPoint y: 202, endPoint x: 93, endPoint y: 196, distance: 173.6
click at [93, 196] on div "Hi, I'm [YOUR NAME], and I am conducting the evaluation of Pulling lang for Bri…" at bounding box center [262, 133] width 362 height 240
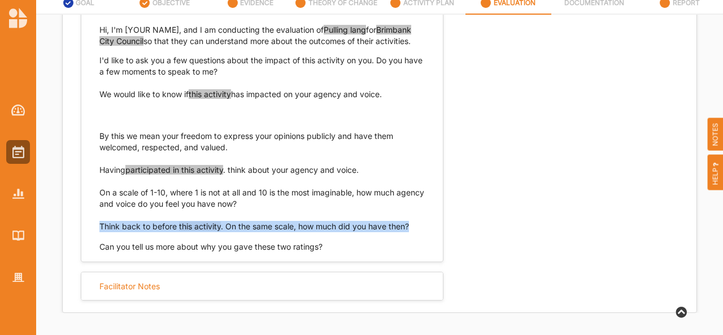
drag, startPoint x: 410, startPoint y: 225, endPoint x: 87, endPoint y: 229, distance: 323.2
click at [87, 229] on div "Hi, I'm [YOUR NAME], and I am conducting the evaluation of Pulling lang for Bri…" at bounding box center [262, 133] width 362 height 240
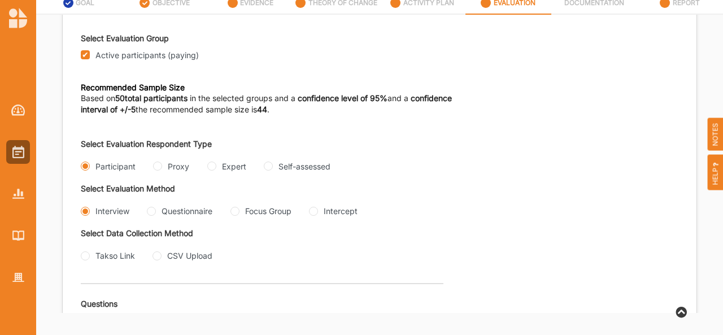
scroll to position [98, 0]
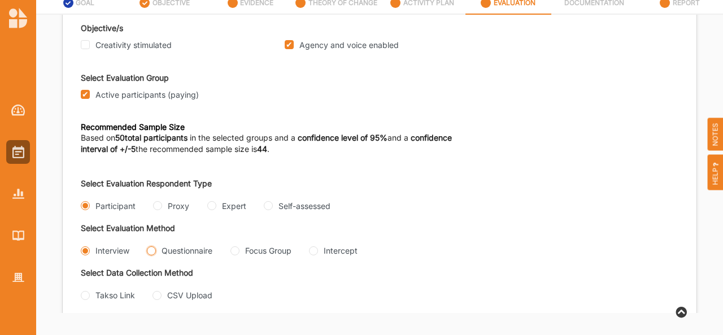
click at [152, 249] on input "Questionnaire" at bounding box center [151, 250] width 9 height 9
radio input "true"
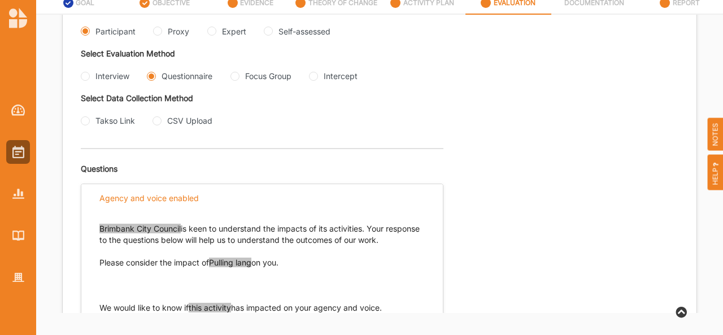
scroll to position [220, 0]
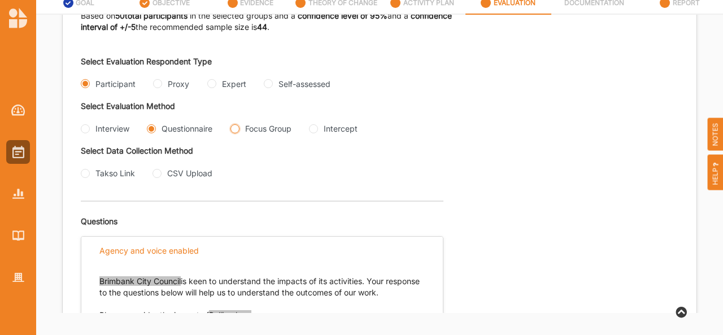
click at [236, 127] on Group "Focus Group" at bounding box center [235, 128] width 9 height 9
radio Group "true"
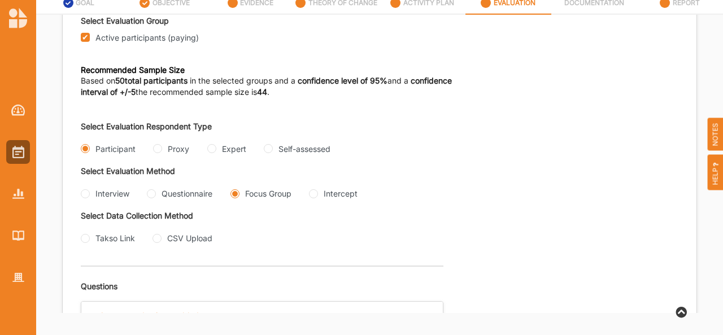
scroll to position [154, 0]
click at [158, 151] on input "Proxy" at bounding box center [157, 149] width 9 height 9
radio input "true"
click at [85, 194] on input "Interview" at bounding box center [85, 194] width 9 height 9
radio input "true"
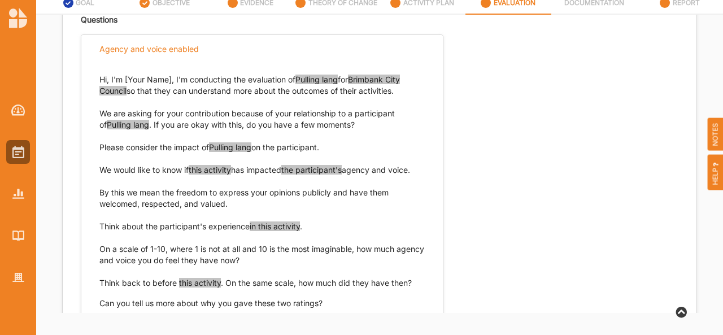
scroll to position [422, 0]
drag, startPoint x: 424, startPoint y: 164, endPoint x: 92, endPoint y: 171, distance: 332.3
click at [92, 171] on div "Hi, I'm [Your Name], I'm conducting the evaluation of Pulling lang for Brimbank…" at bounding box center [262, 185] width 362 height 246
click at [120, 164] on p "We would like to know if this activity has impacted the participant's agency an…" at bounding box center [261, 186] width 325 height 45
drag, startPoint x: 99, startPoint y: 169, endPoint x: 424, endPoint y: 173, distance: 324.9
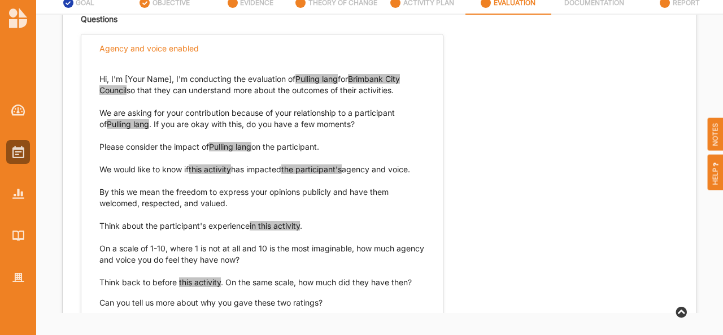
click at [424, 173] on div "Hi, I'm [Your Name], I'm conducting the evaluation of Pulling lang for Brimbank…" at bounding box center [262, 185] width 362 height 246
click at [228, 199] on p "We would like to know if this activity has impacted the participant's agency an…" at bounding box center [261, 186] width 325 height 45
click at [228, 196] on p "We would like to know if this activity has impacted the participant's agency an…" at bounding box center [261, 186] width 325 height 45
click at [229, 201] on p "We would like to know if this activity has impacted the participant's agency an…" at bounding box center [261, 186] width 325 height 45
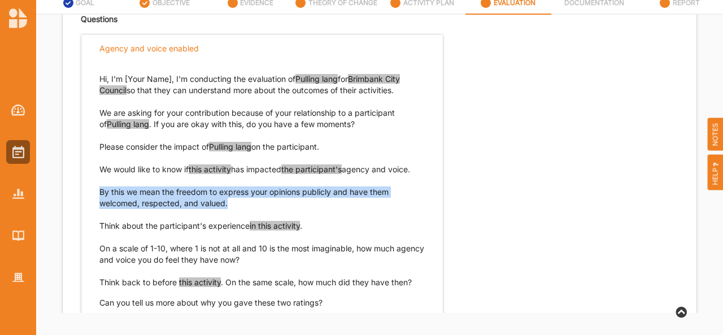
drag, startPoint x: 100, startPoint y: 189, endPoint x: 233, endPoint y: 203, distance: 134.0
click at [233, 203] on p "We would like to know if this activity has impacted the participant's agency an…" at bounding box center [261, 186] width 325 height 45
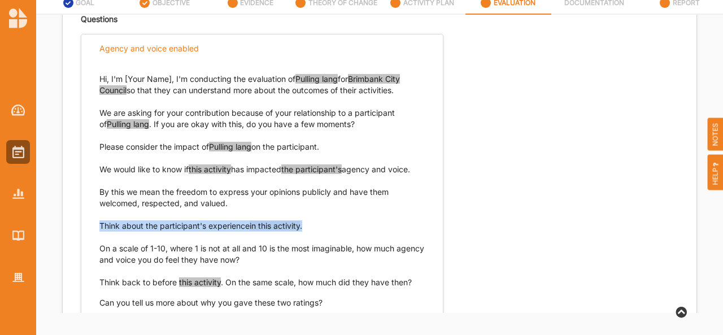
drag, startPoint x: 311, startPoint y: 226, endPoint x: 96, endPoint y: 227, distance: 214.7
click at [96, 227] on div "Hi, I'm [Your Name], I'm conducting the evaluation of Pulling lang for Brimbank…" at bounding box center [262, 185] width 362 height 246
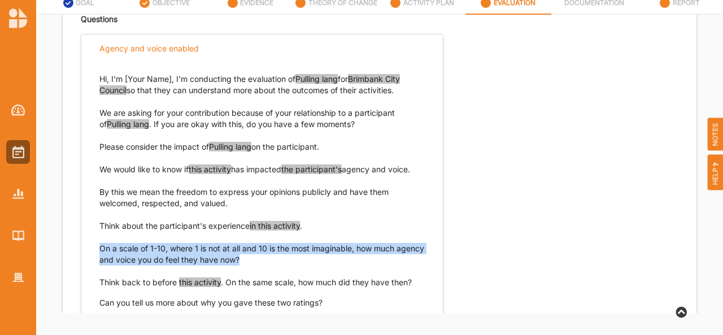
drag, startPoint x: 267, startPoint y: 259, endPoint x: 95, endPoint y: 250, distance: 172.0
click at [95, 250] on div "Hi, I'm [Your Name], I'm conducting the evaluation of Pulling lang for Brimbank…" at bounding box center [262, 185] width 362 height 246
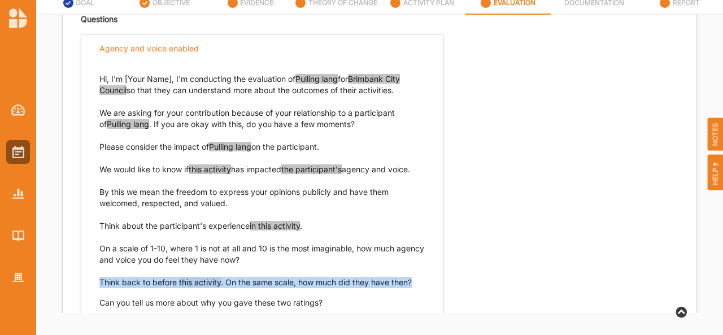
drag, startPoint x: 412, startPoint y: 282, endPoint x: 98, endPoint y: 286, distance: 314.8
click at [98, 286] on div "Hi, I'm [Your Name], I'm conducting the evaluation of Pulling lang for Brimbank…" at bounding box center [262, 185] width 362 height 246
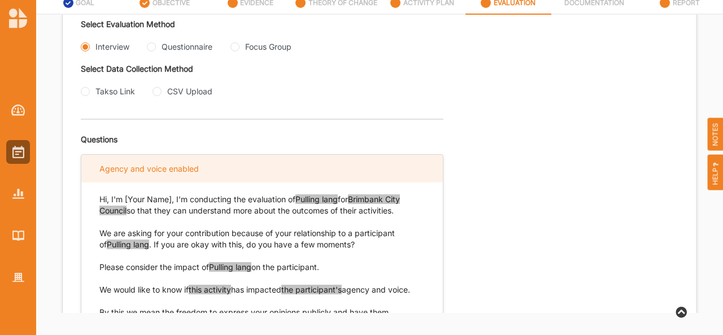
scroll to position [301, 0]
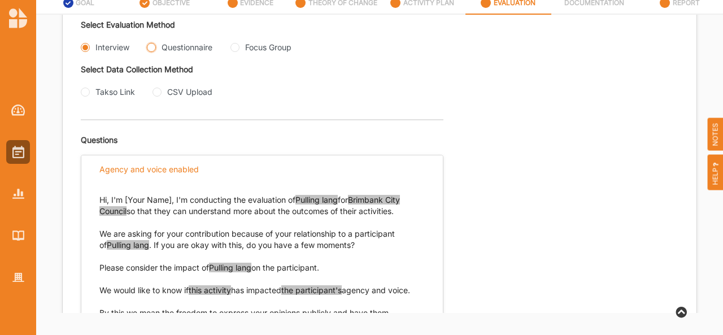
click at [153, 49] on input "Questionnaire" at bounding box center [151, 47] width 9 height 9
radio input "true"
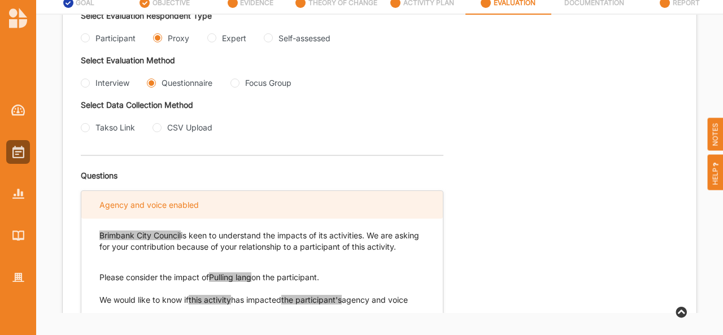
scroll to position [265, 0]
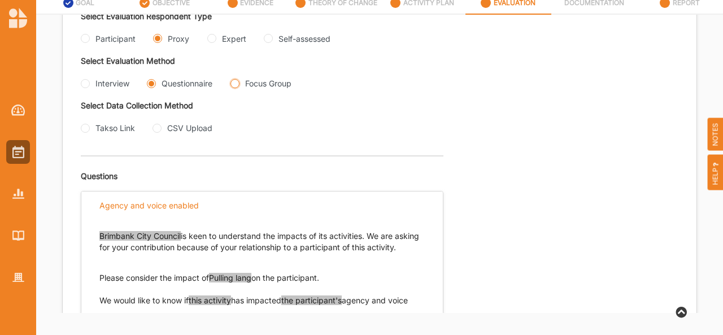
click at [237, 85] on Group "Focus Group" at bounding box center [235, 83] width 9 height 9
radio Group "true"
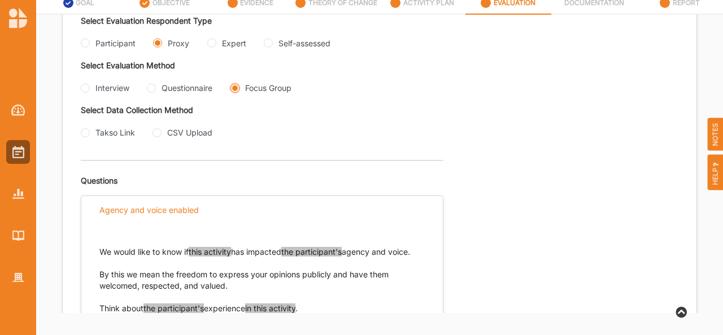
scroll to position [259, 0]
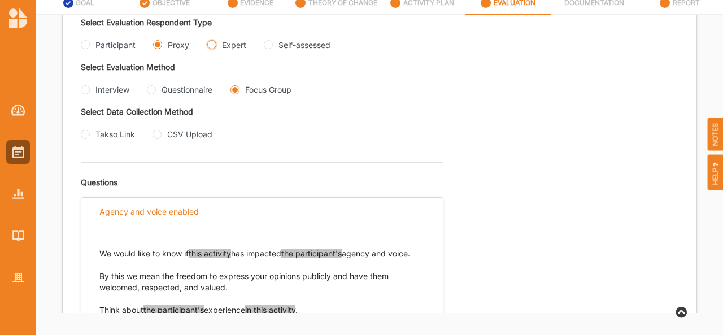
click at [210, 42] on input "Expert" at bounding box center [211, 44] width 9 height 9
radio input "true"
click at [84, 90] on input "Interview" at bounding box center [85, 89] width 9 height 9
radio input "true"
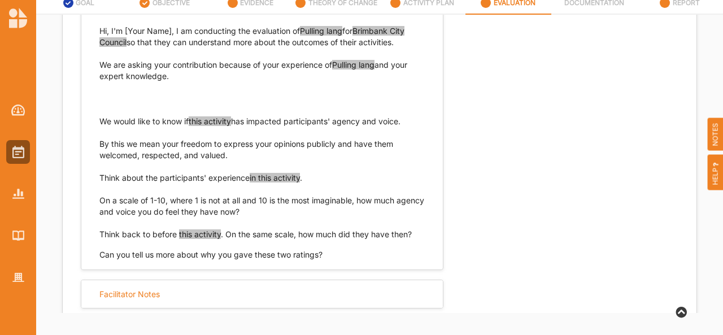
scroll to position [471, 0]
drag, startPoint x: 411, startPoint y: 124, endPoint x: 93, endPoint y: 123, distance: 318.7
click at [93, 123] on div "Hi, I'm [Your Name], I am conducting the evaluation of Pulling lang for Brimban…" at bounding box center [262, 137] width 362 height 246
click at [228, 154] on p "We would like to know if this activity has impacted participants' agency and vo…" at bounding box center [261, 137] width 325 height 45
click at [98, 144] on div "Hi, I'm [Your Name], I am conducting the evaluation of Pulling lang for Brimban…" at bounding box center [262, 137] width 362 height 246
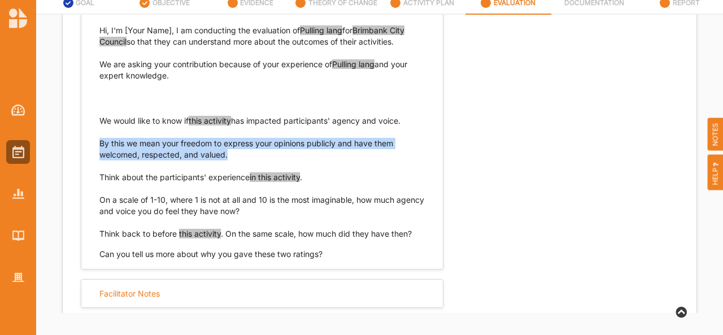
drag, startPoint x: 99, startPoint y: 142, endPoint x: 236, endPoint y: 153, distance: 137.2
click at [236, 153] on p "We would like to know if this activity has impacted participants' agency and vo…" at bounding box center [261, 137] width 325 height 45
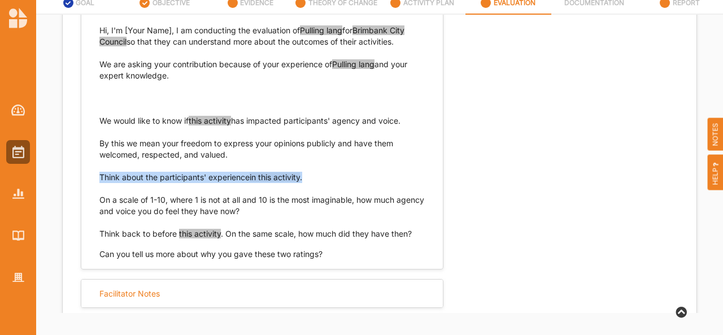
drag, startPoint x: 101, startPoint y: 175, endPoint x: 307, endPoint y: 179, distance: 206.3
click at [307, 179] on p "Think about the participants' experience in this activity . On a scale of 1-10,…" at bounding box center [261, 194] width 325 height 45
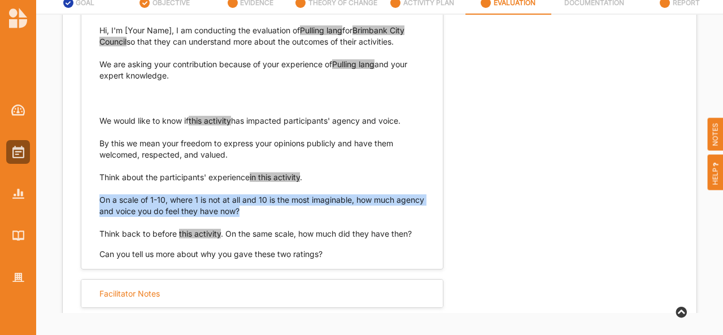
drag, startPoint x: 269, startPoint y: 210, endPoint x: 101, endPoint y: 201, distance: 168.7
click at [100, 204] on p "Think about the participants' experience in this activity . On a scale of 1-10,…" at bounding box center [261, 194] width 325 height 45
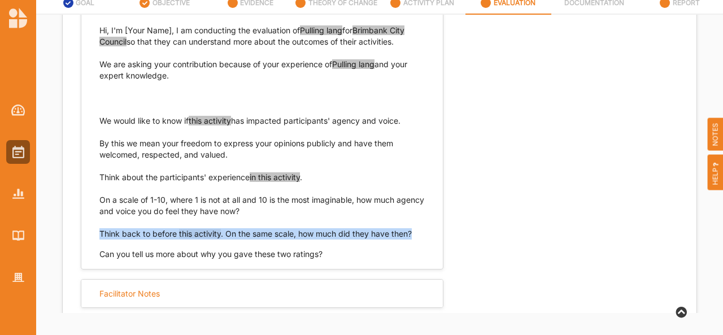
drag, startPoint x: 415, startPoint y: 231, endPoint x: 95, endPoint y: 236, distance: 319.9
click at [95, 236] on div "Hi, I'm [Your Name], I am conducting the evaluation of Pulling lang for Brimban…" at bounding box center [262, 137] width 362 height 246
